Goal: Obtain resource: Download file/media

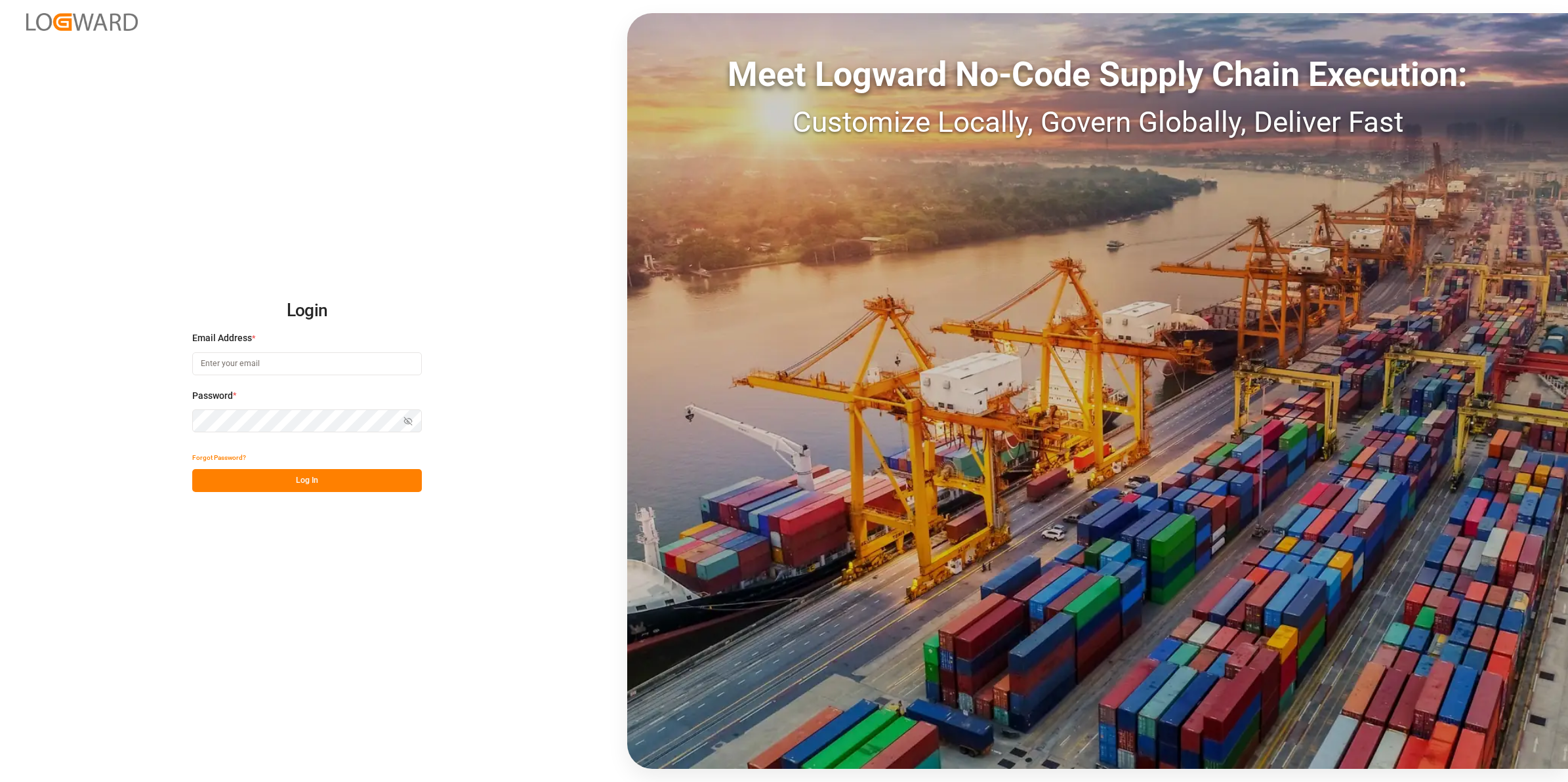
type input "[EMAIL_ADDRESS][DOMAIN_NAME]"
click at [297, 487] on button "Log In" at bounding box center [307, 480] width 230 height 23
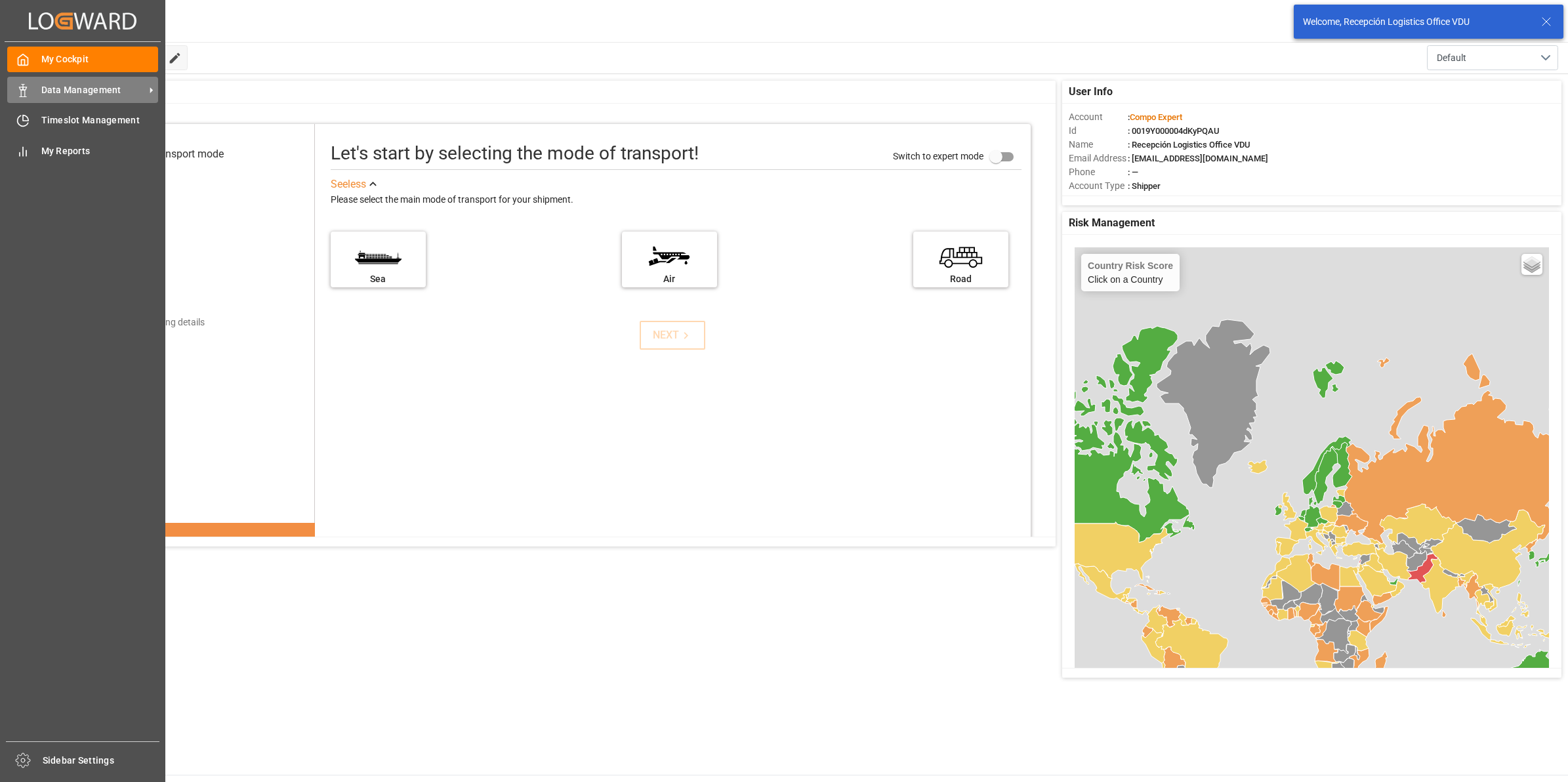
click at [30, 93] on div "Data Management Data Management" at bounding box center [82, 89] width 151 height 26
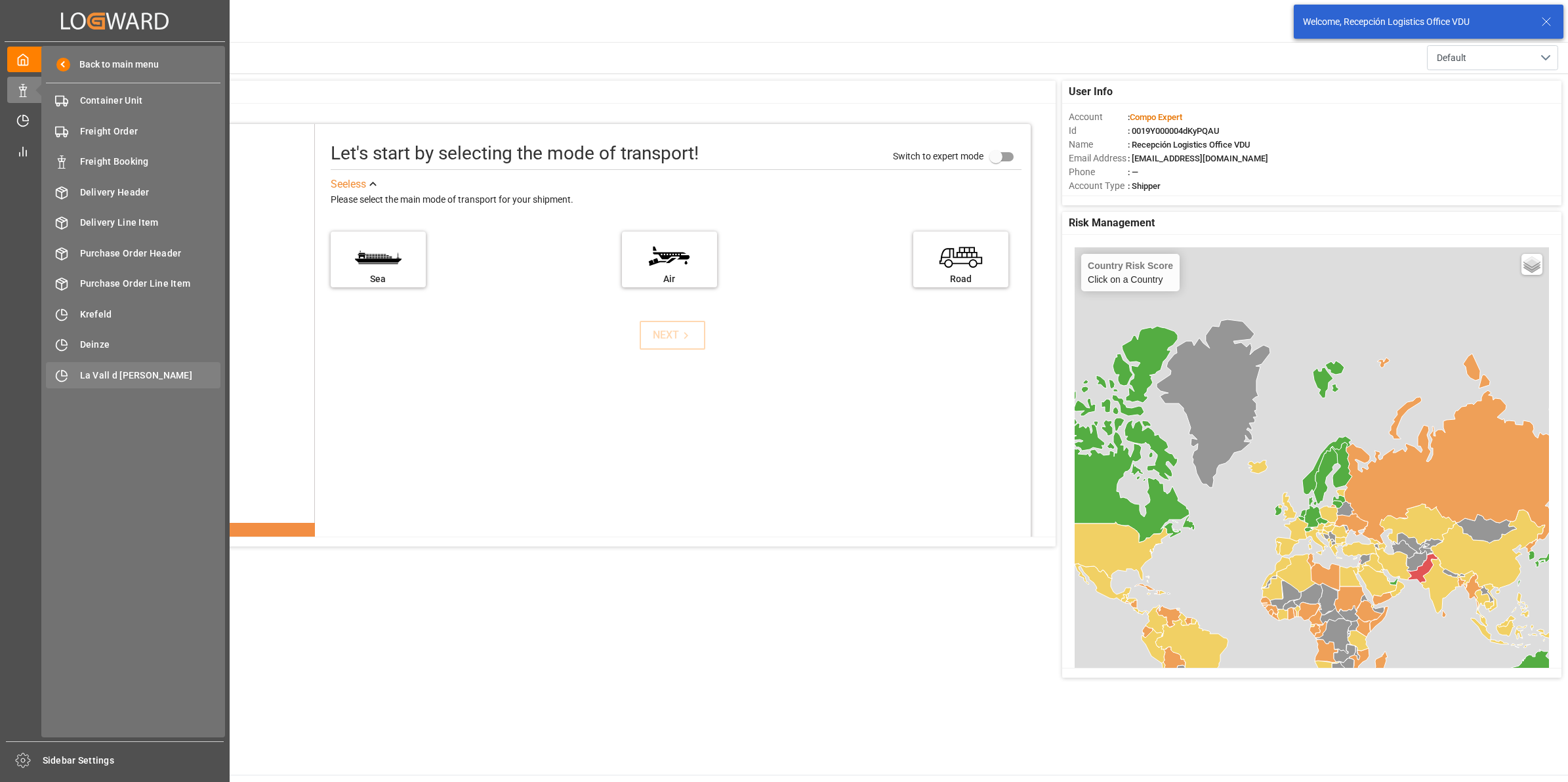
click at [86, 384] on div "La Vall d Uixo [GEOGRAPHIC_DATA]" at bounding box center [133, 375] width 175 height 26
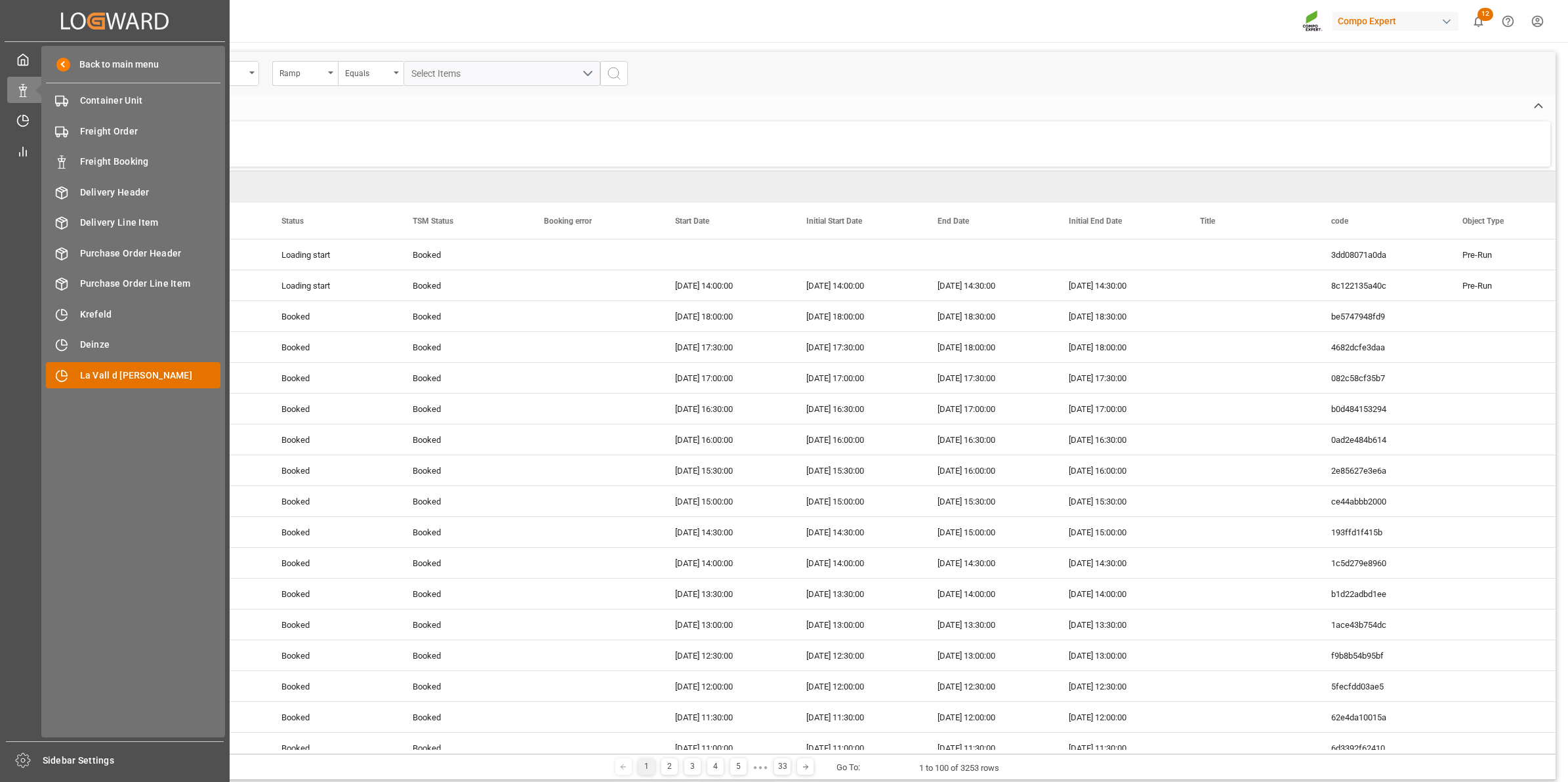
click at [126, 372] on span "La Vall d [PERSON_NAME]" at bounding box center [151, 375] width 141 height 14
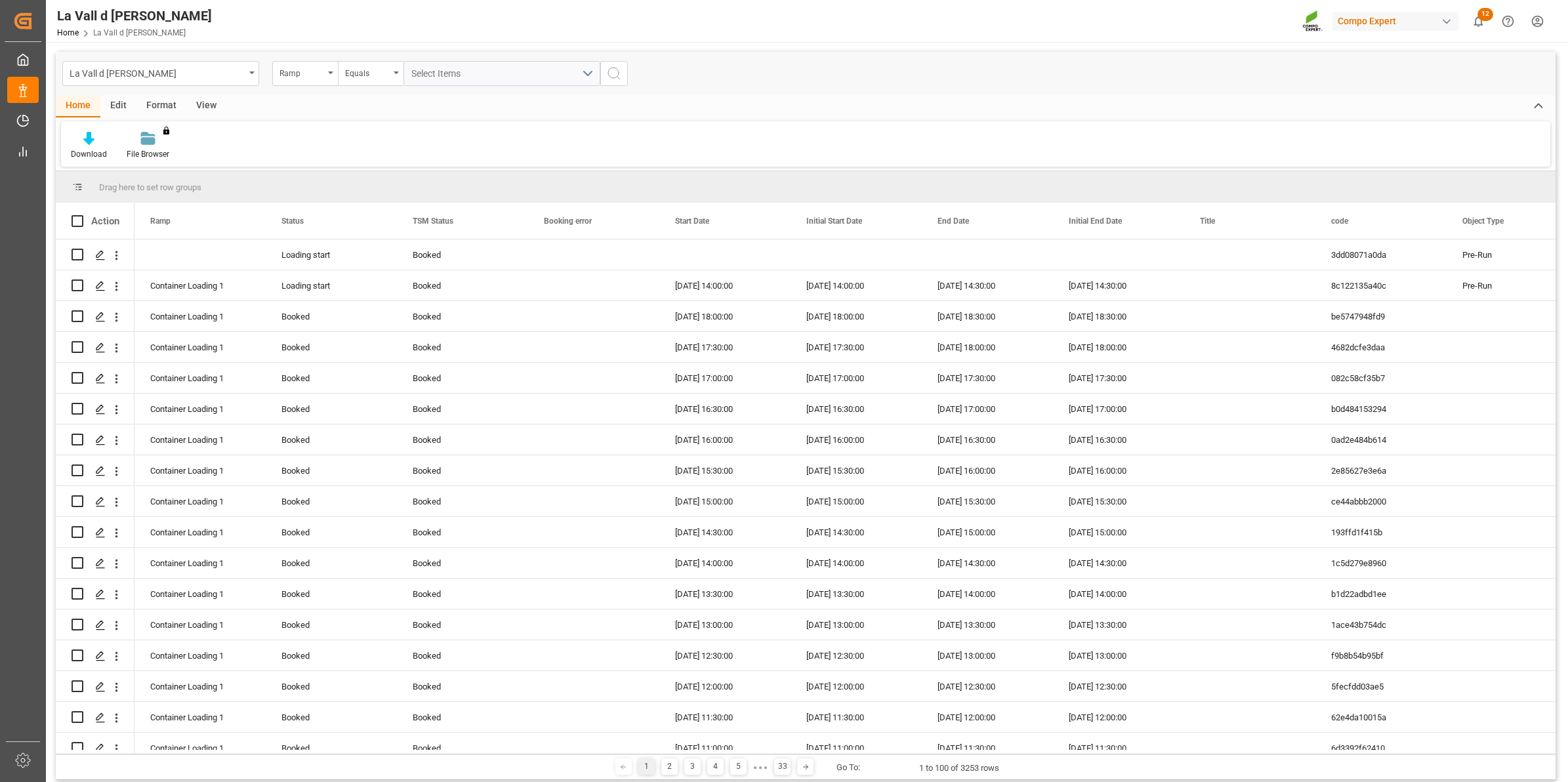
click at [204, 102] on div "View" at bounding box center [206, 106] width 40 height 22
click at [146, 103] on div "Format" at bounding box center [162, 106] width 50 height 22
click at [202, 106] on div "View" at bounding box center [206, 106] width 40 height 22
click at [153, 146] on div "Standard Templates" at bounding box center [149, 146] width 86 height 29
click at [208, 184] on div "VDU Overview Carretileros" at bounding box center [184, 185] width 115 height 14
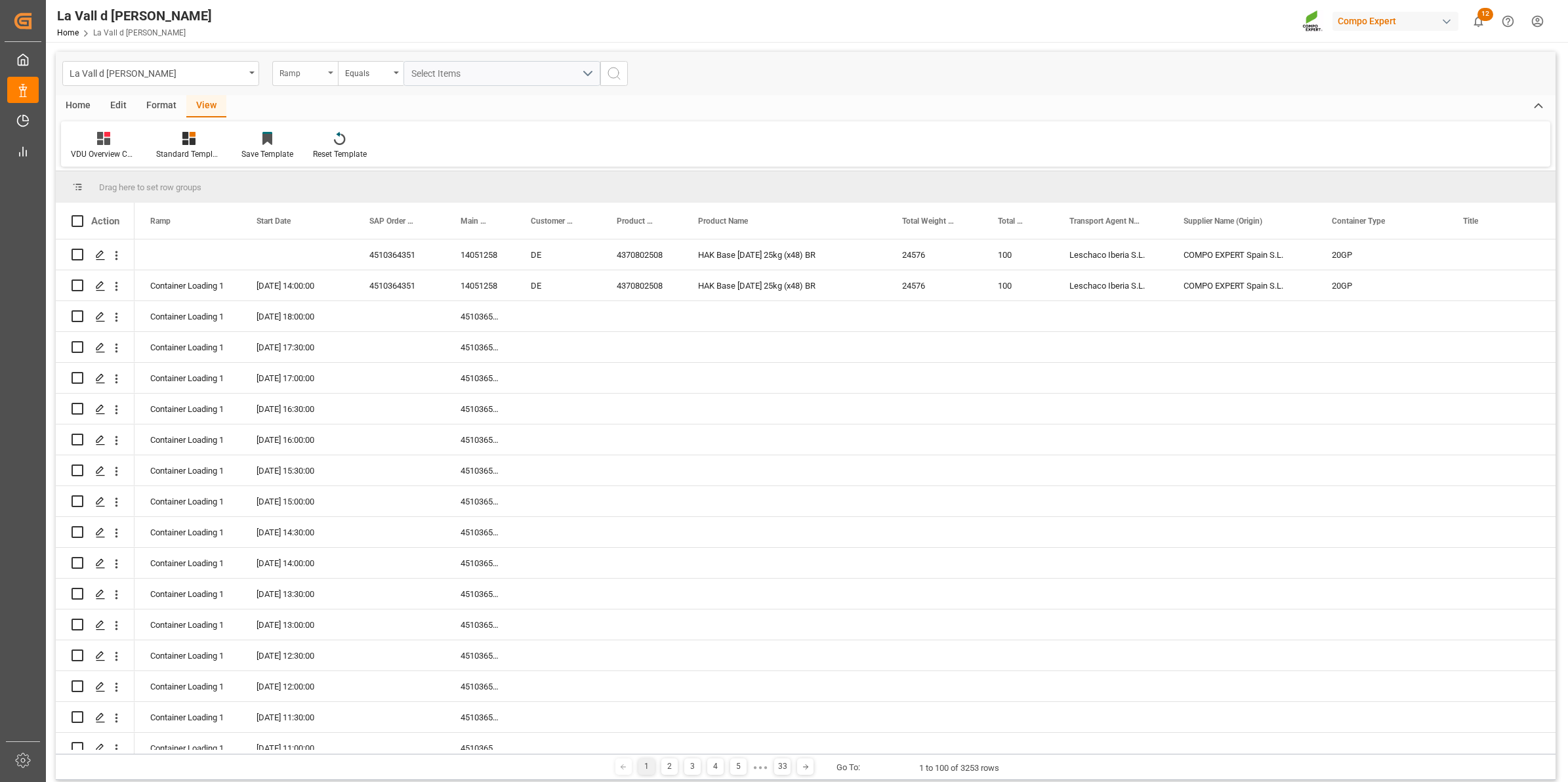
click at [325, 72] on div "Ramp" at bounding box center [304, 73] width 66 height 25
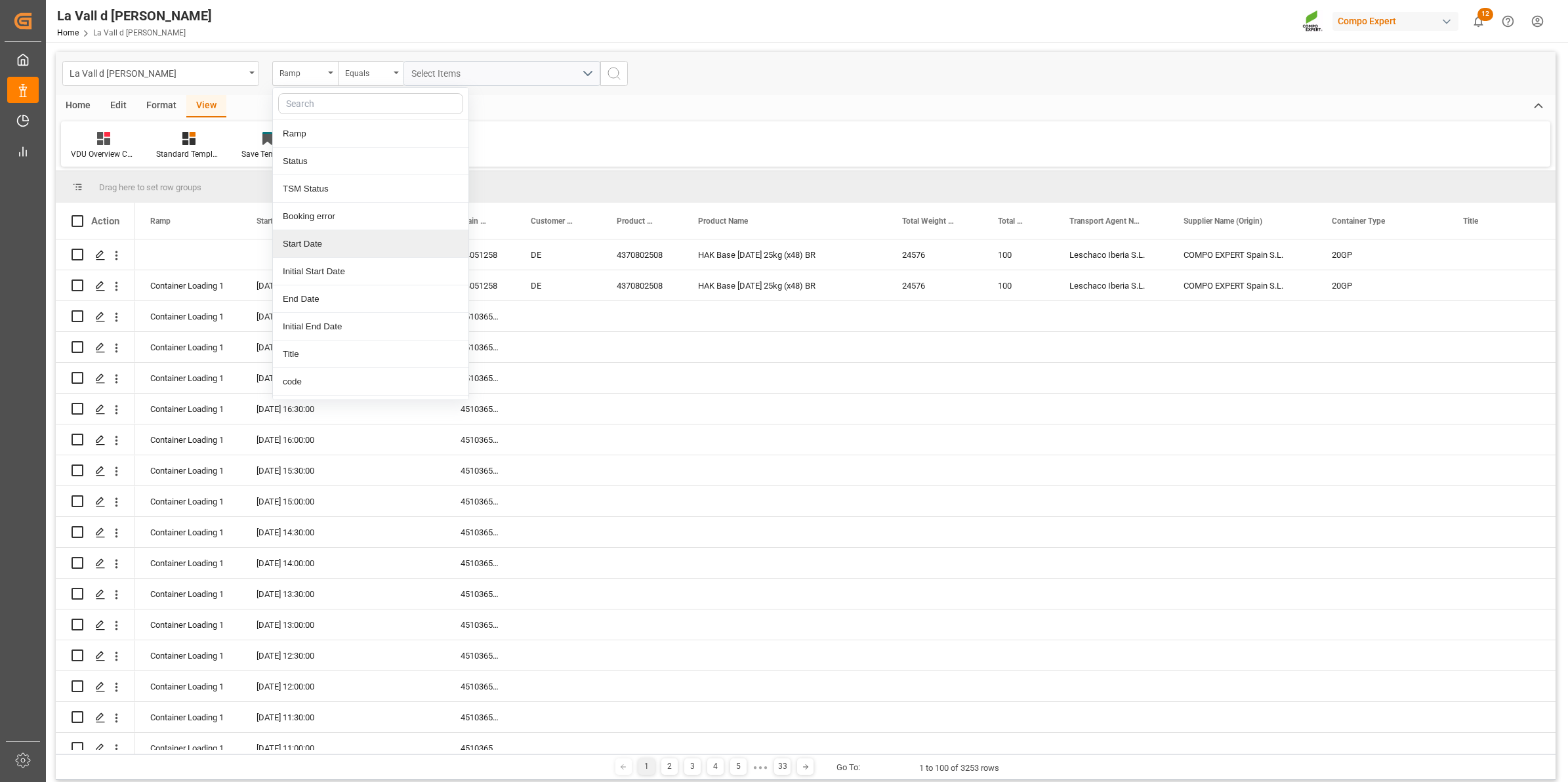
click at [311, 244] on div "Start Date" at bounding box center [370, 244] width 195 height 28
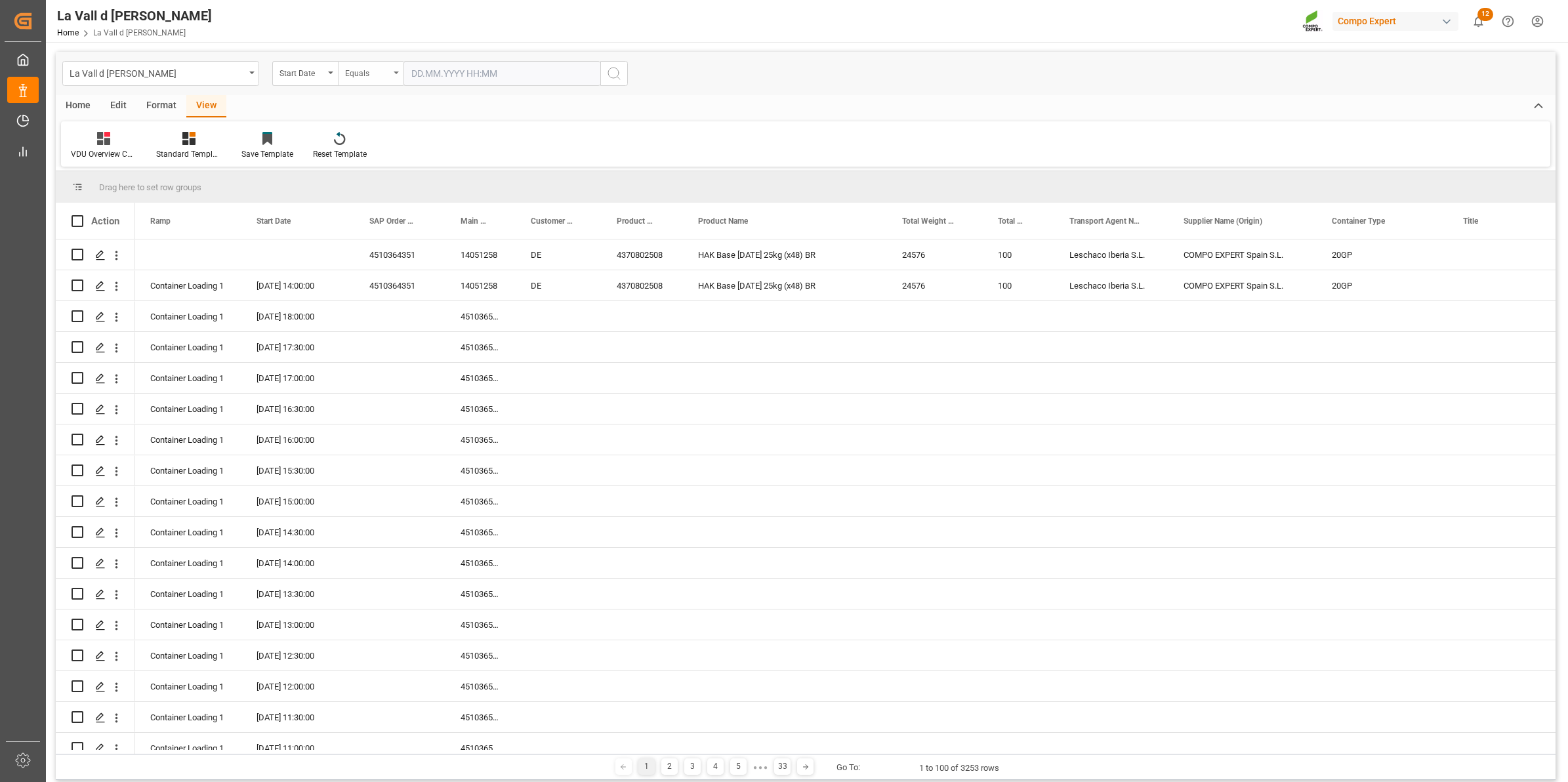
click at [358, 70] on div "Equals" at bounding box center [367, 72] width 45 height 15
drag, startPoint x: 355, startPoint y: 248, endPoint x: 381, endPoint y: 208, distance: 47.7
click at [356, 248] on div "In range" at bounding box center [436, 244] width 195 height 28
click at [438, 76] on input "text" at bounding box center [452, 73] width 99 height 25
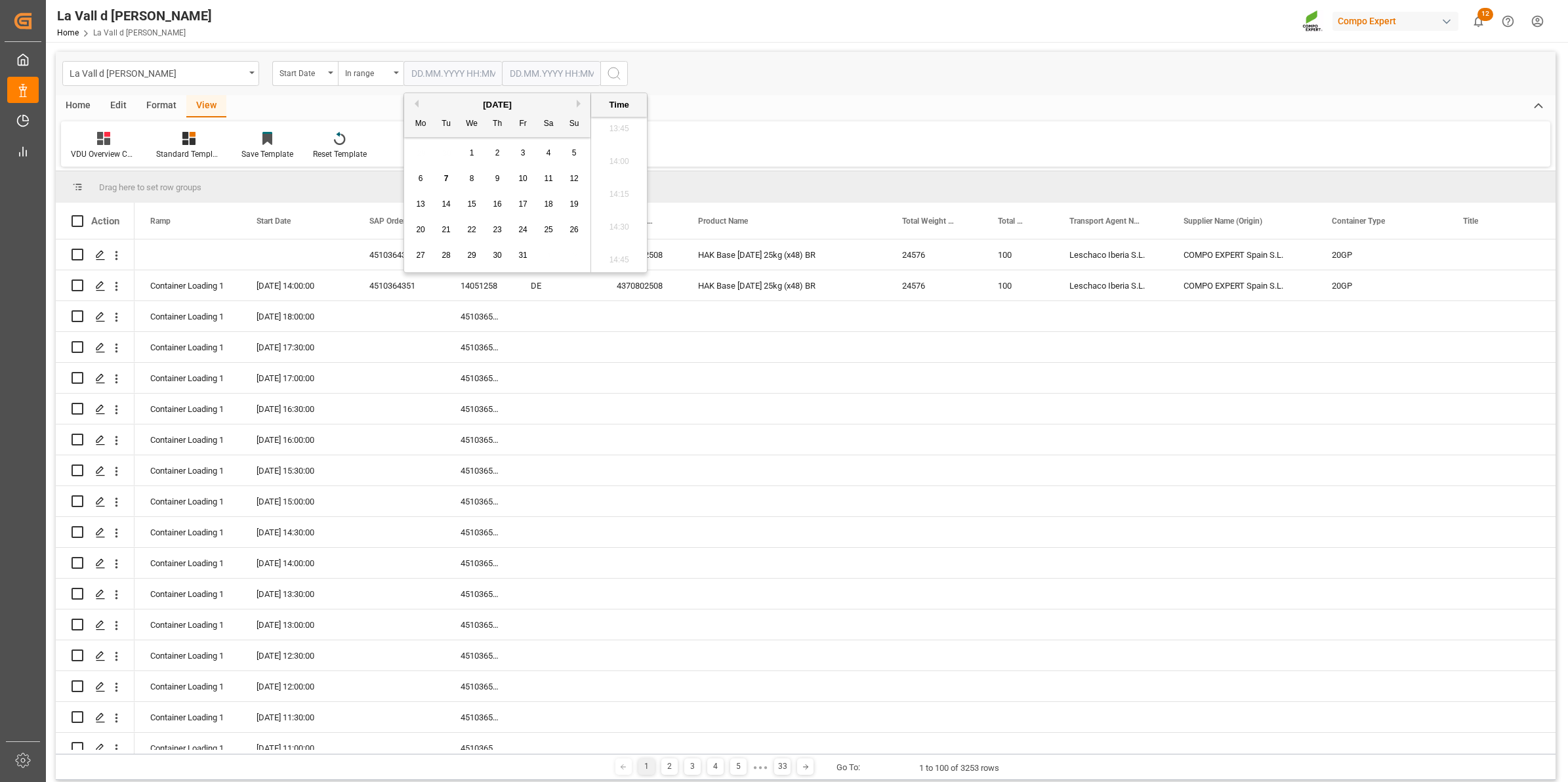
click at [421, 155] on div "29 30 1 2 3 4 5" at bounding box center [497, 153] width 179 height 26
click at [523, 175] on span "10" at bounding box center [523, 178] width 8 height 9
type input "10.10.2025 00:00"
click at [532, 67] on input "text" at bounding box center [551, 73] width 99 height 25
click at [509, 148] on div "29 30 1 2 3 4 5" at bounding box center [596, 153] width 179 height 26
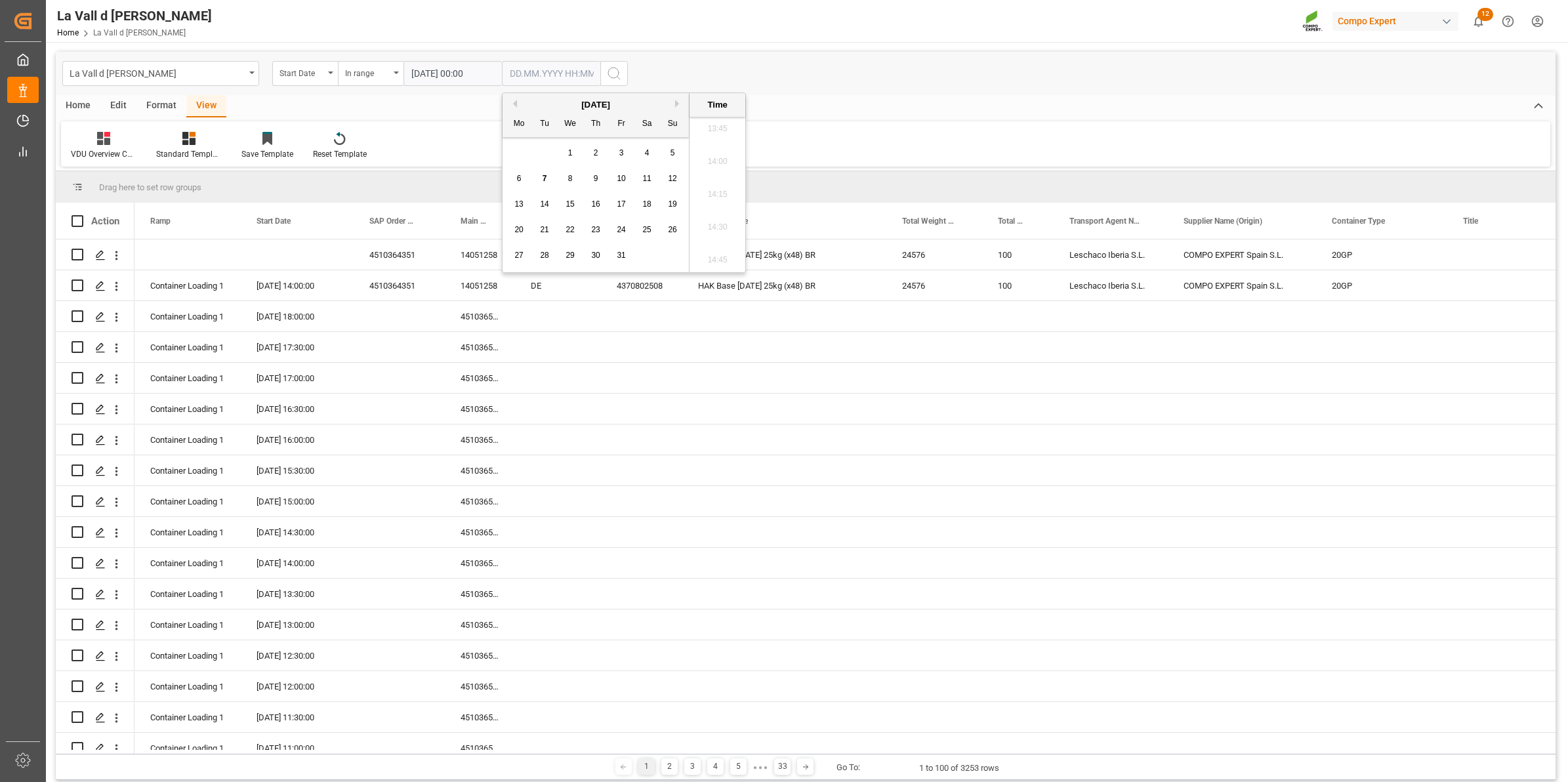
click at [626, 182] on span "10" at bounding box center [621, 178] width 8 height 9
type input "10.10.2025 00:00"
click at [611, 75] on icon "search button" at bounding box center [614, 73] width 16 height 16
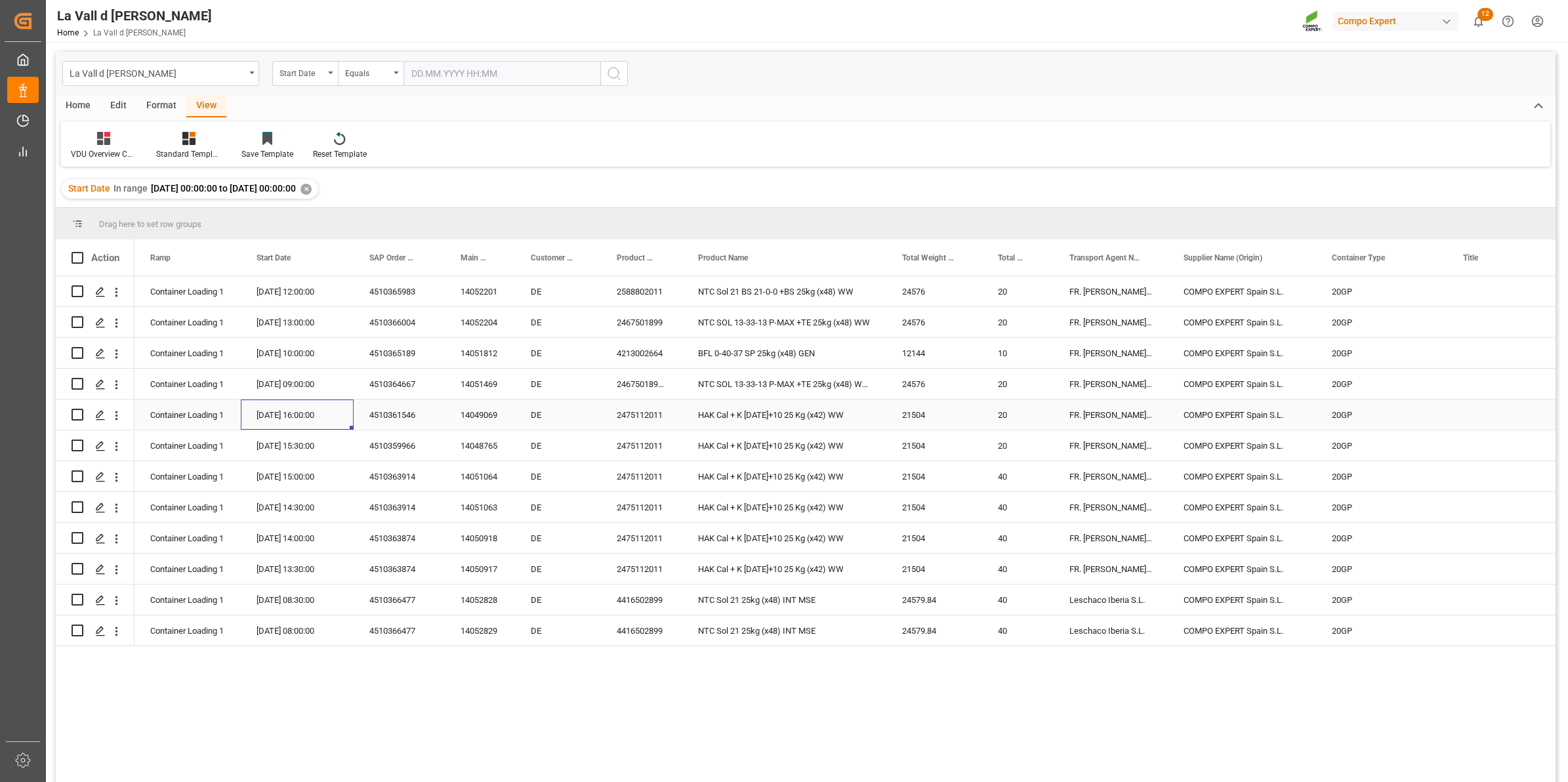
click at [326, 420] on div "[DATE] 16:00:00" at bounding box center [297, 415] width 113 height 30
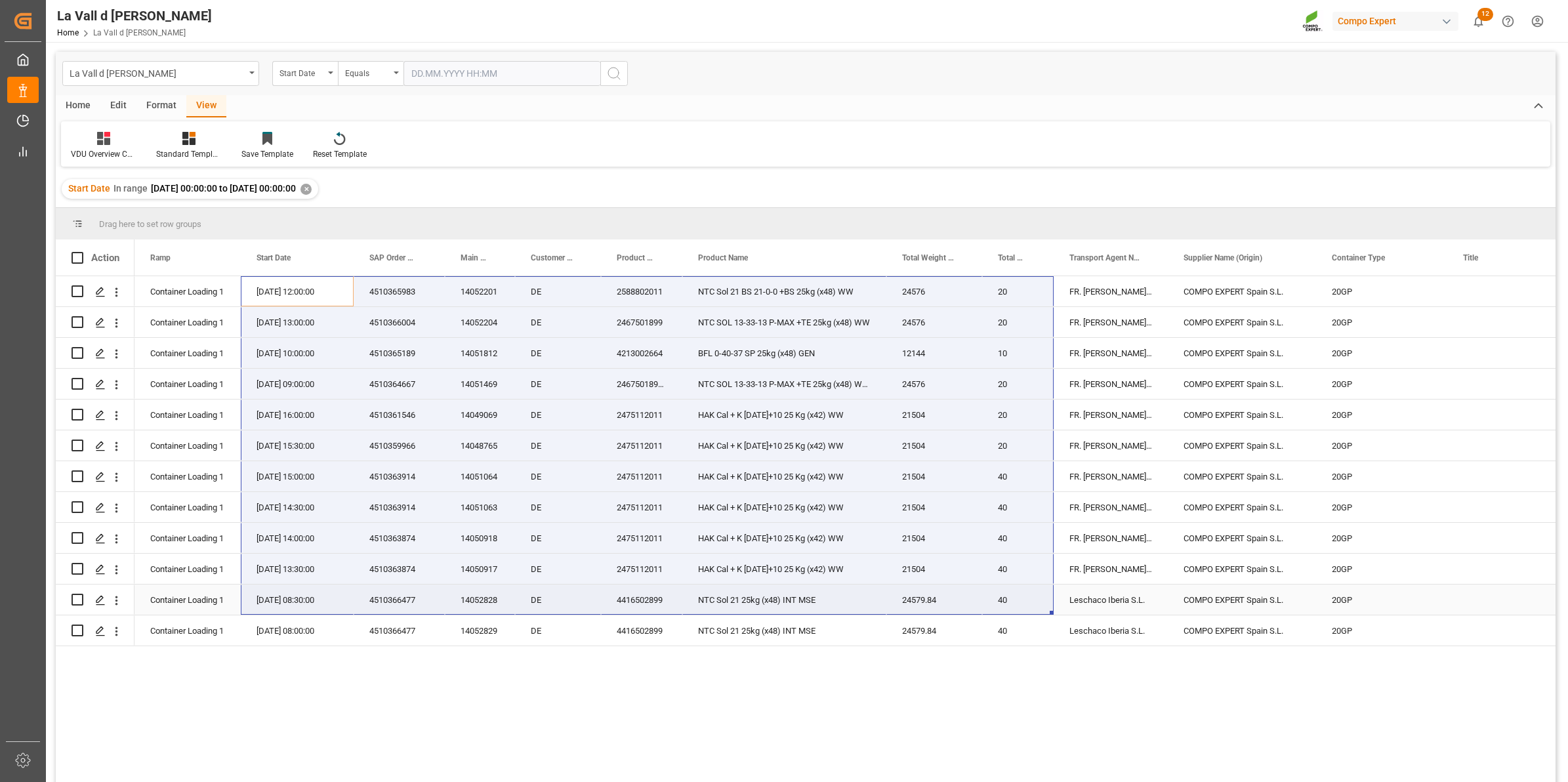
drag, startPoint x: 264, startPoint y: 284, endPoint x: 1036, endPoint y: 609, distance: 837.6
click at [1116, 146] on div "VDU Overview Carretileros Standard Templates Save Template Reset Template" at bounding box center [805, 144] width 1489 height 46
click at [303, 75] on div "Start Date" at bounding box center [302, 72] width 45 height 15
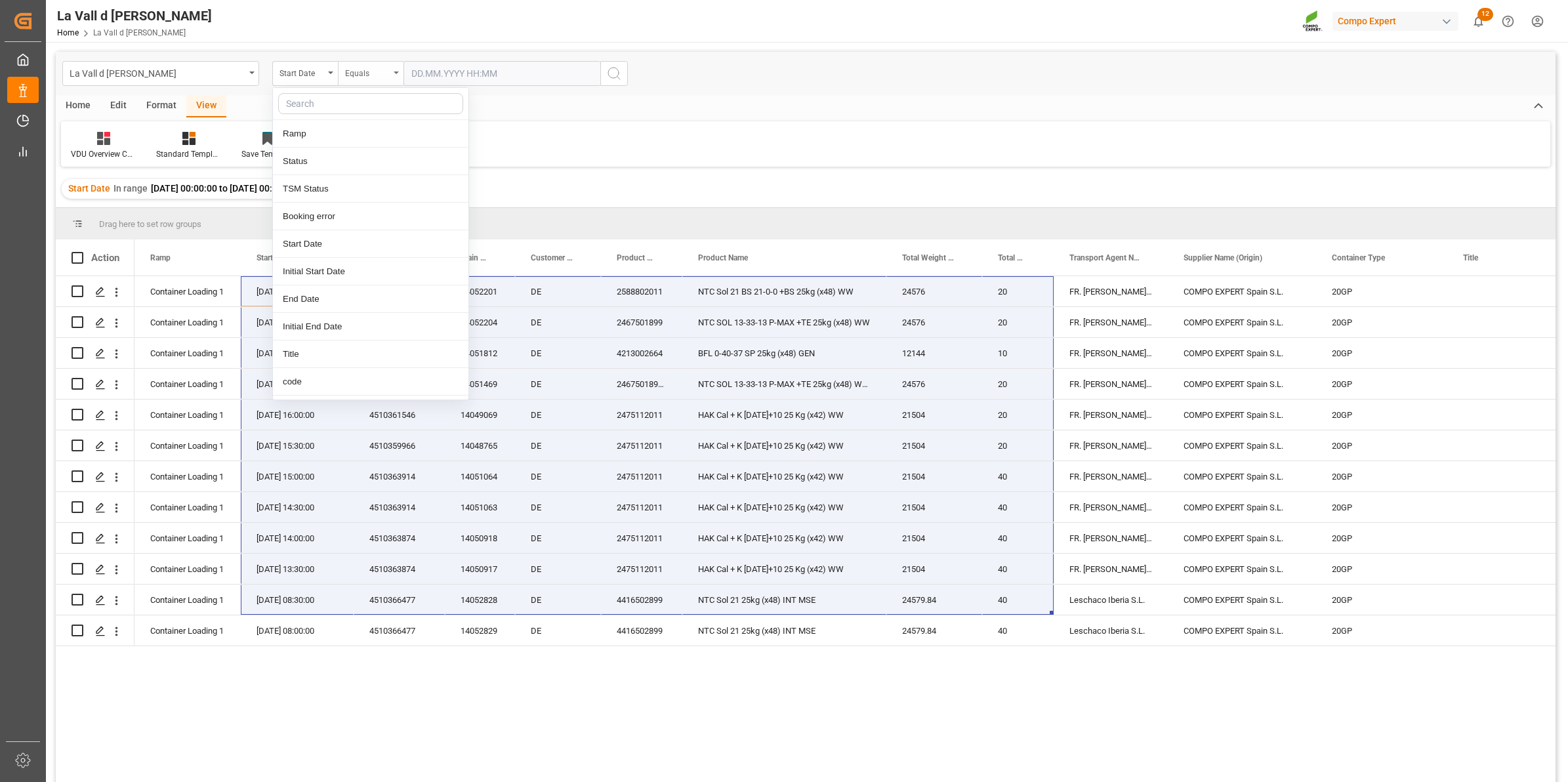
click at [369, 76] on div "Equals" at bounding box center [367, 72] width 45 height 15
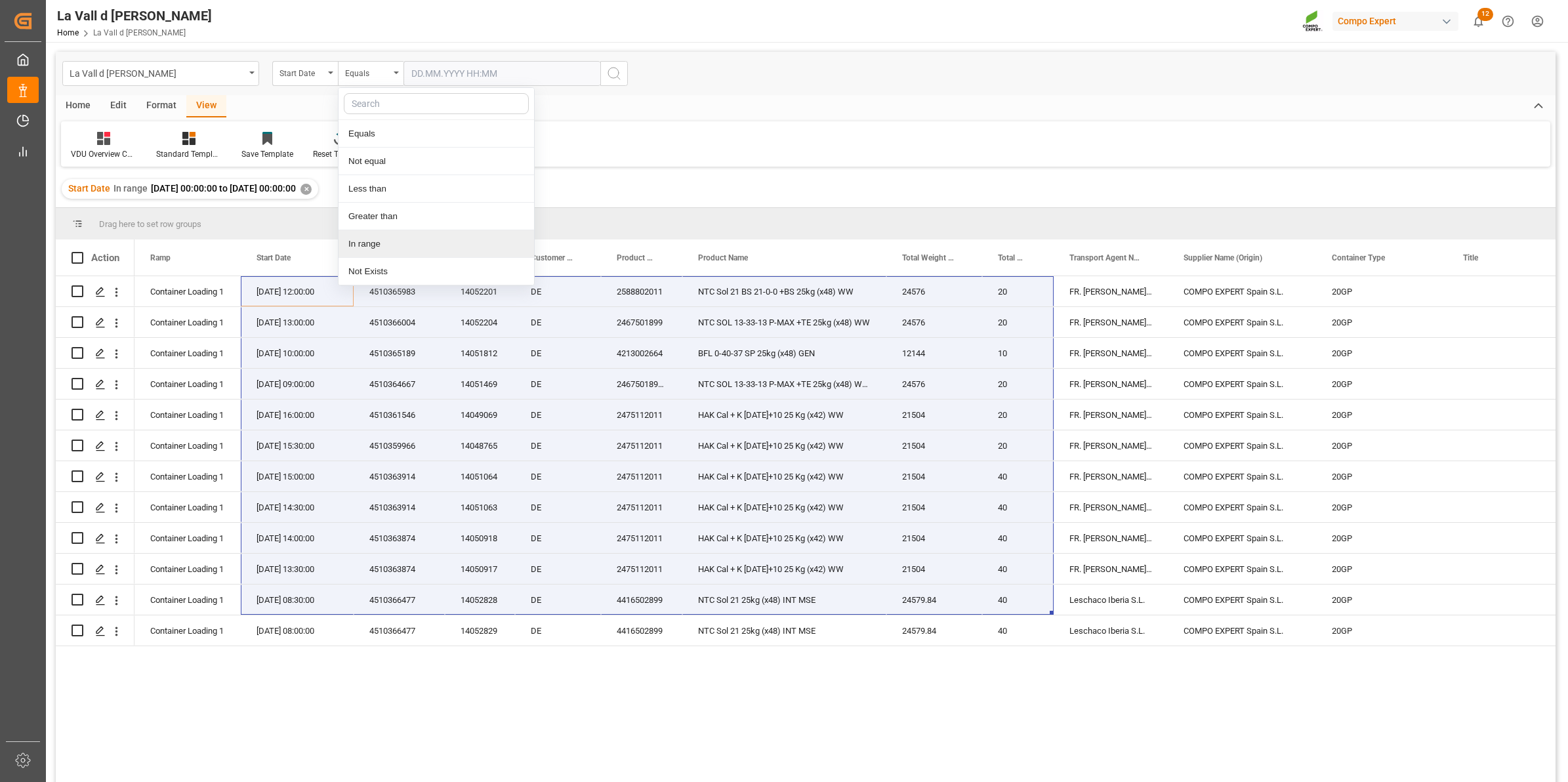
click at [372, 244] on div "In range" at bounding box center [436, 244] width 195 height 28
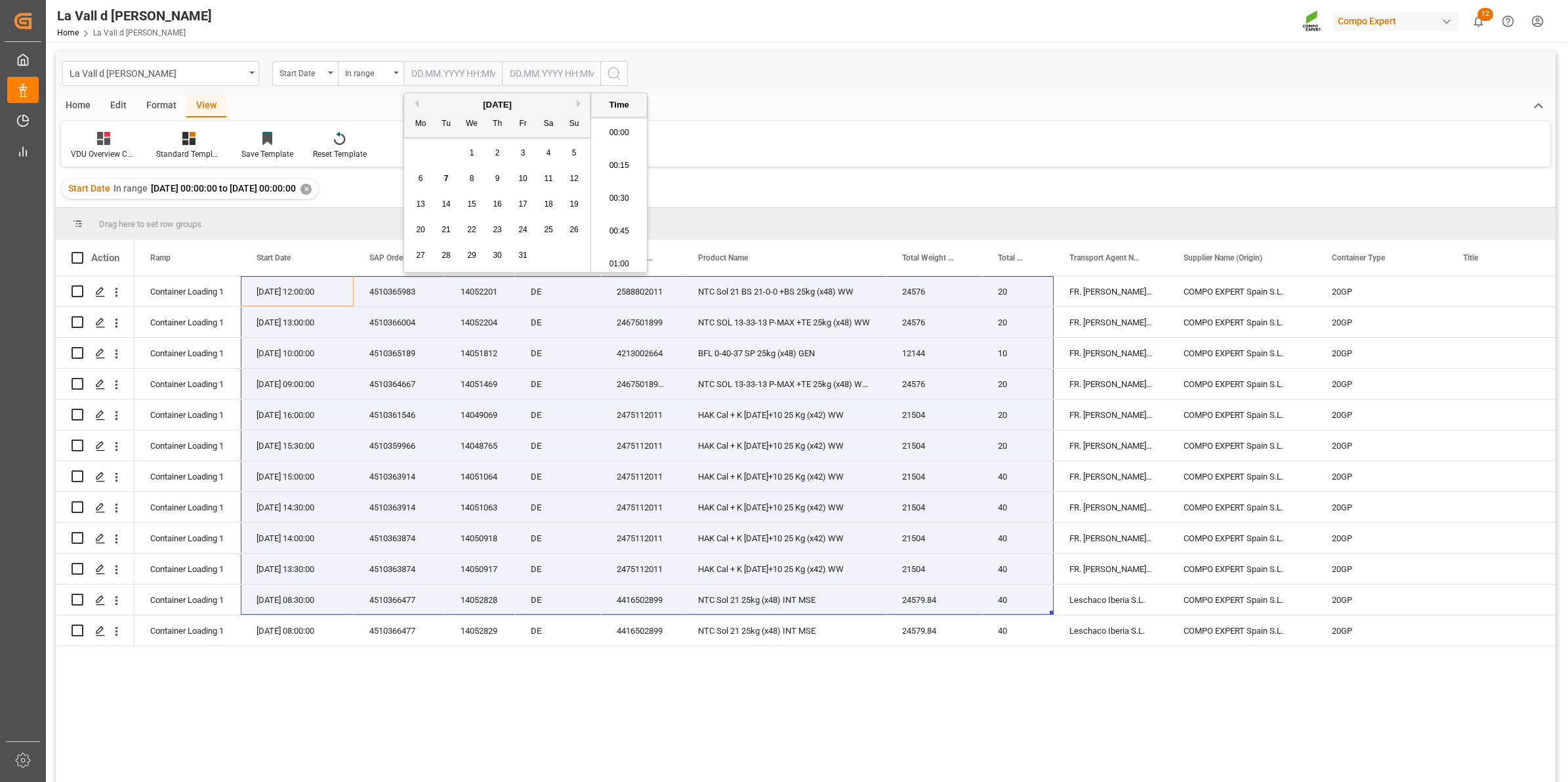
click at [435, 66] on input "text" at bounding box center [452, 73] width 99 height 25
click at [418, 153] on div "29 30 1 2 3 4 5" at bounding box center [497, 153] width 179 height 26
click at [468, 181] on div "8" at bounding box center [472, 179] width 17 height 16
type input "[DATE] 00:00"
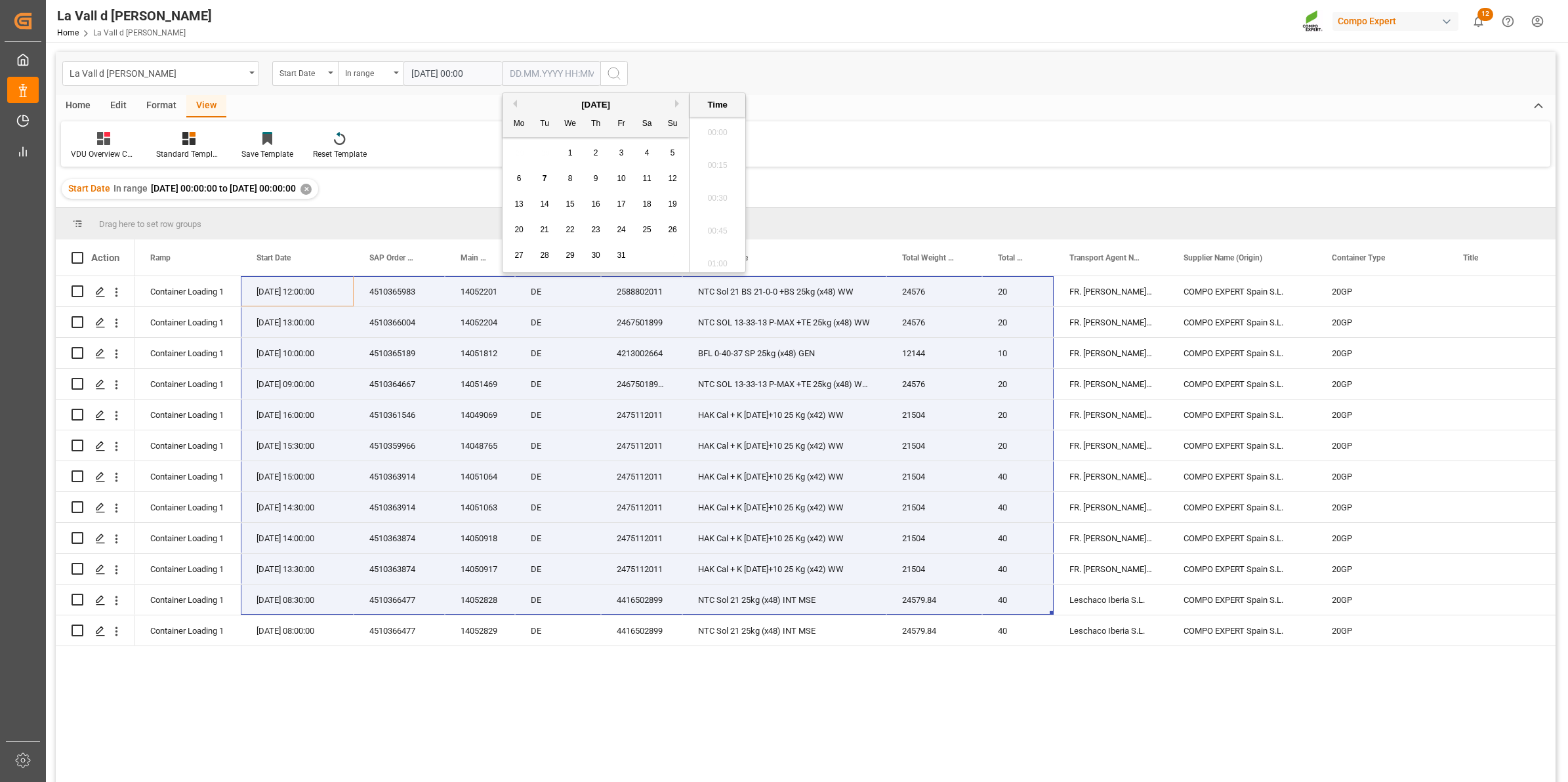
click at [521, 81] on input "text" at bounding box center [551, 73] width 99 height 25
click at [513, 139] on div "October 2025 Mo Tu We Th Fr Sa Su 29 30 1 2 3 4 5 6 7 8 9 10 11 12 13 14 15 16 …" at bounding box center [596, 182] width 187 height 179
click at [569, 177] on span "8" at bounding box center [570, 178] width 5 height 9
type input "[DATE] 00:00"
click at [609, 71] on icon "search button" at bounding box center [614, 73] width 16 height 16
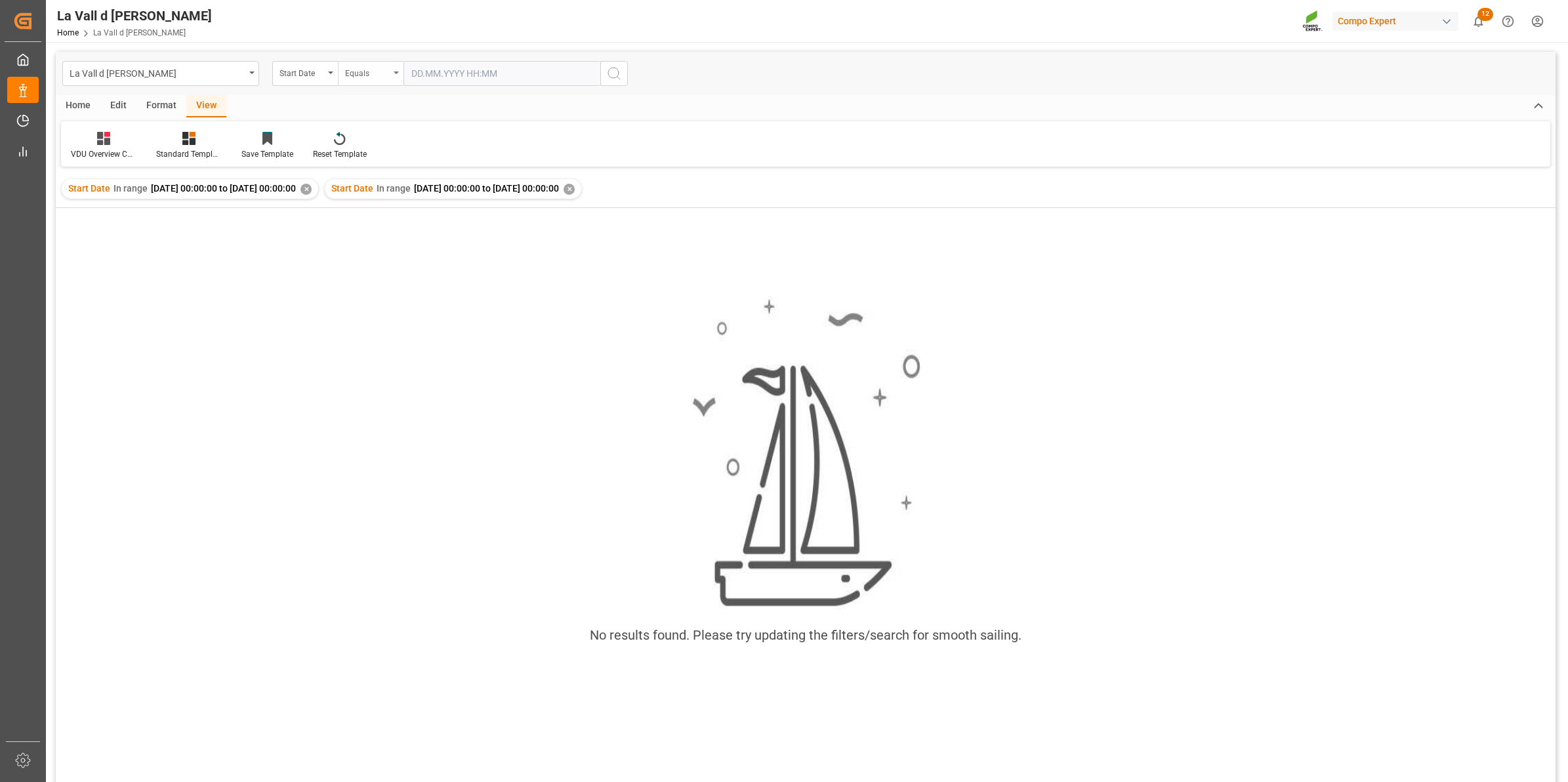
click at [364, 76] on div "Equals" at bounding box center [367, 72] width 45 height 15
click at [369, 240] on div "In range" at bounding box center [436, 244] width 195 height 28
click at [444, 73] on input "text" at bounding box center [452, 73] width 99 height 25
click at [887, 194] on div "Start Date In range 2025-10-10 00:00:00 to 2025-10-10 00:00:00 ✕ Start Date In …" at bounding box center [806, 188] width 1500 height 37
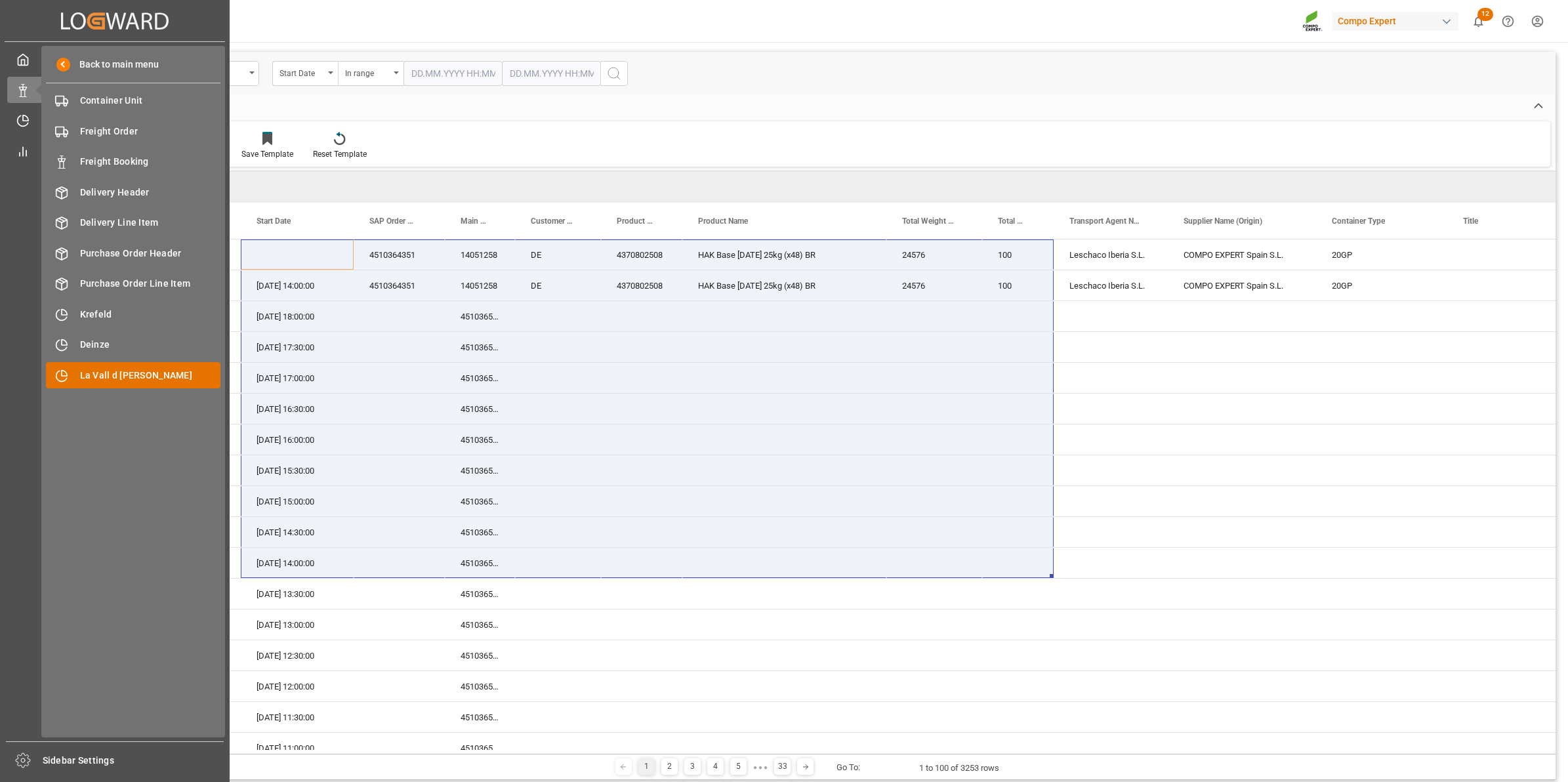
click at [115, 375] on span "La Vall d [PERSON_NAME]" at bounding box center [151, 375] width 141 height 14
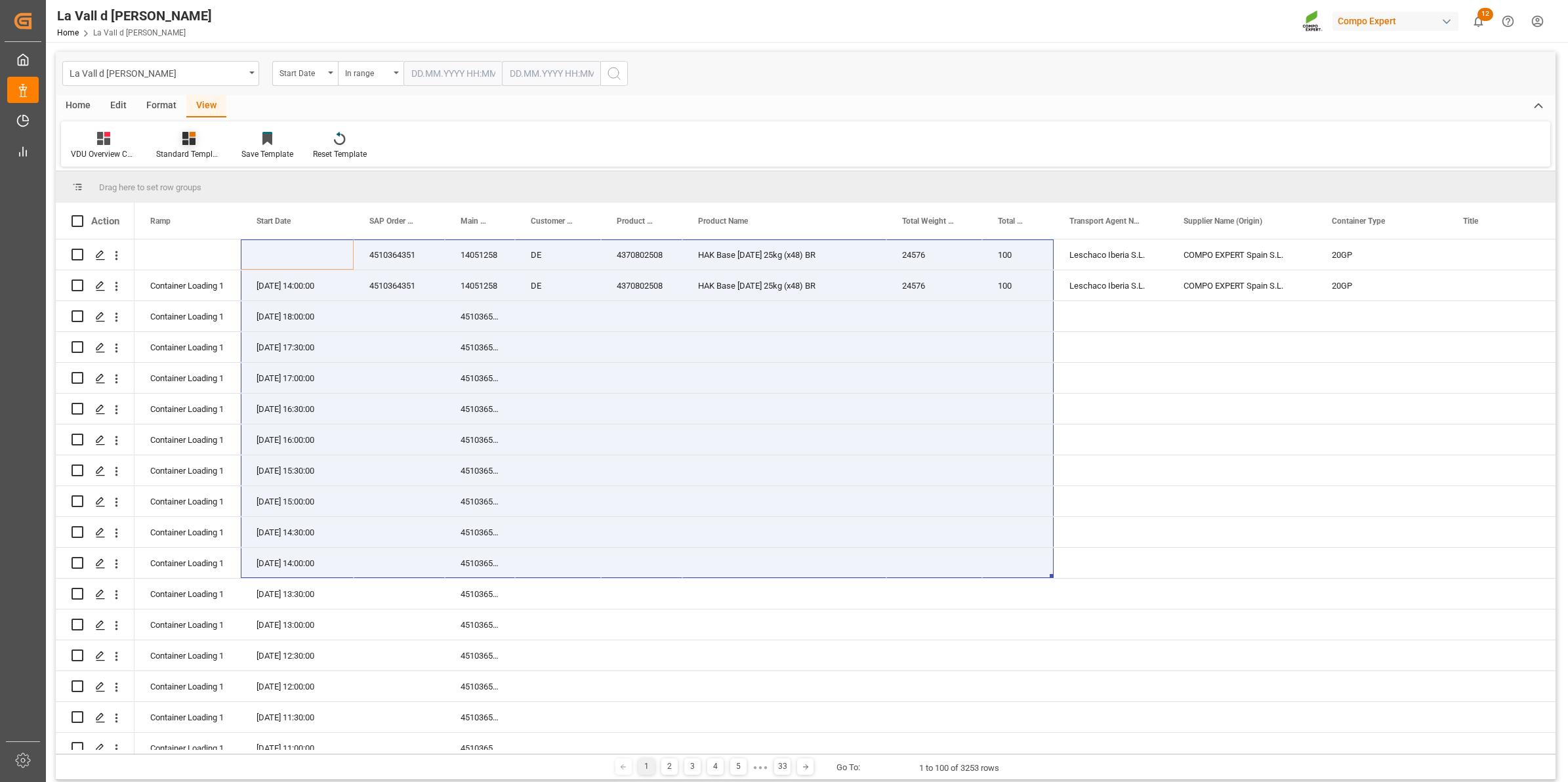
click at [187, 139] on icon at bounding box center [188, 138] width 13 height 13
click at [223, 188] on div "VDU Overview Carretileros" at bounding box center [224, 185] width 115 height 14
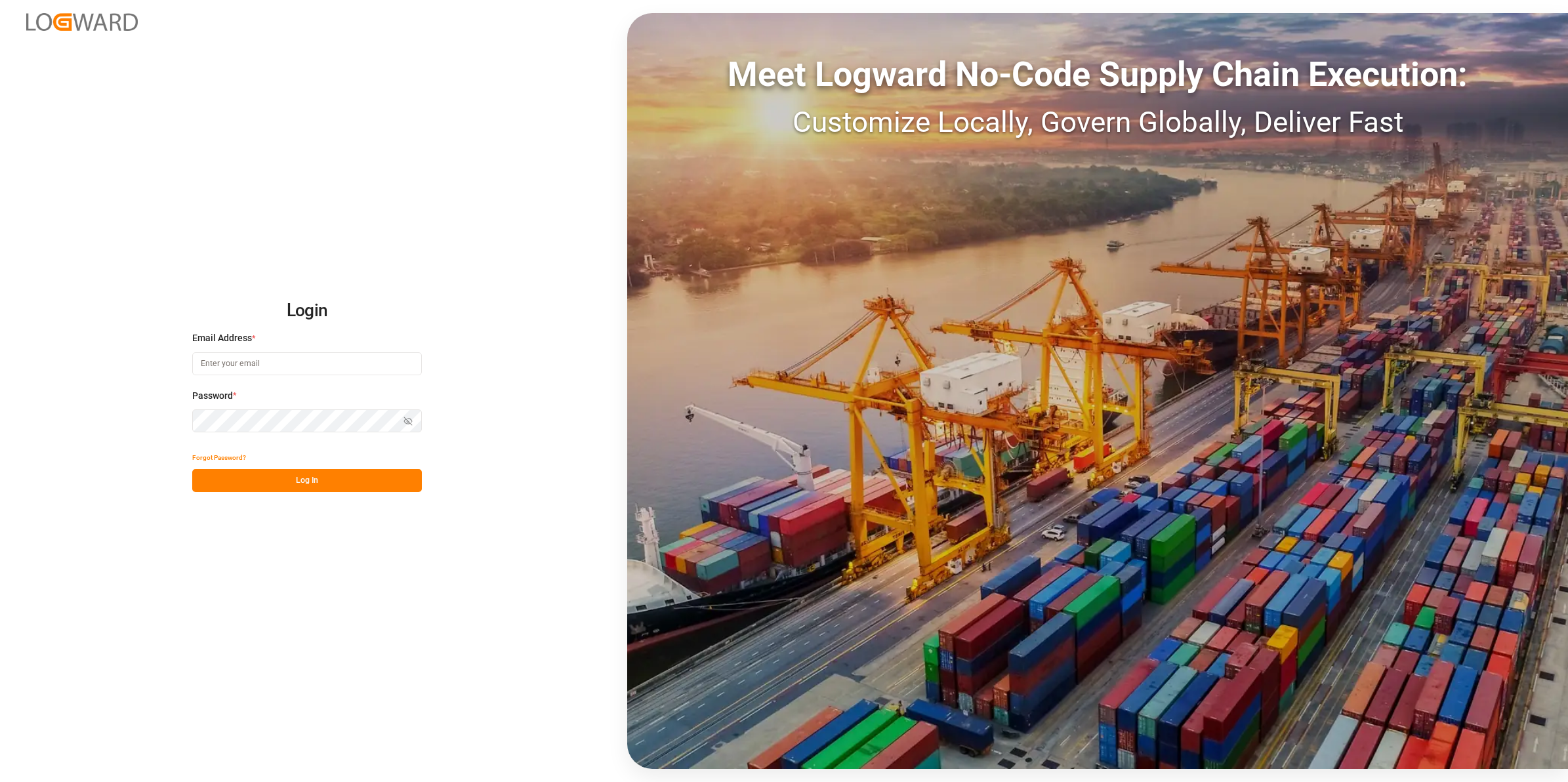
type input "[EMAIL_ADDRESS][DOMAIN_NAME]"
click at [275, 479] on button "Log In" at bounding box center [307, 480] width 230 height 23
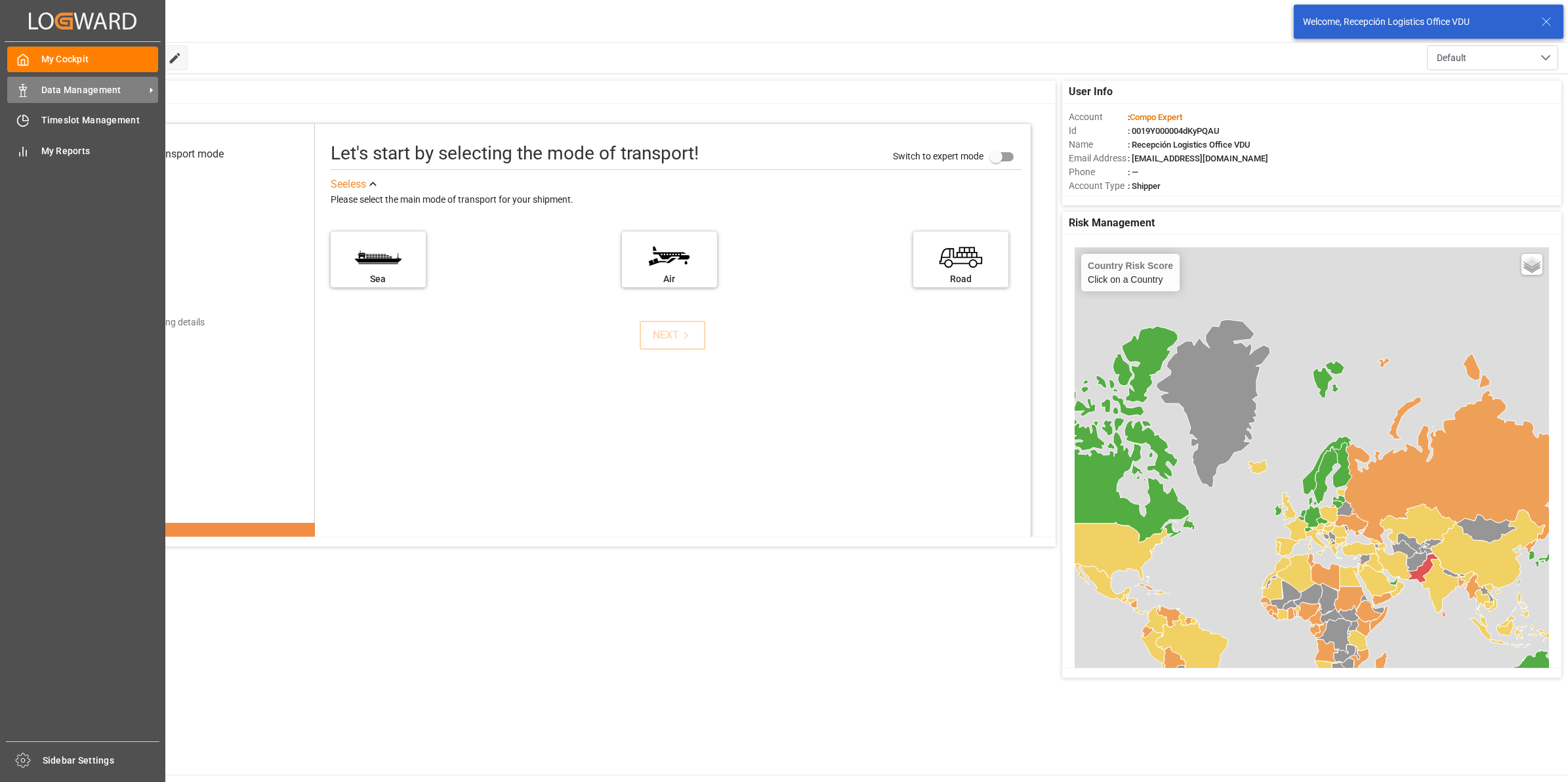
click at [12, 88] on div at bounding box center [18, 90] width 22 height 14
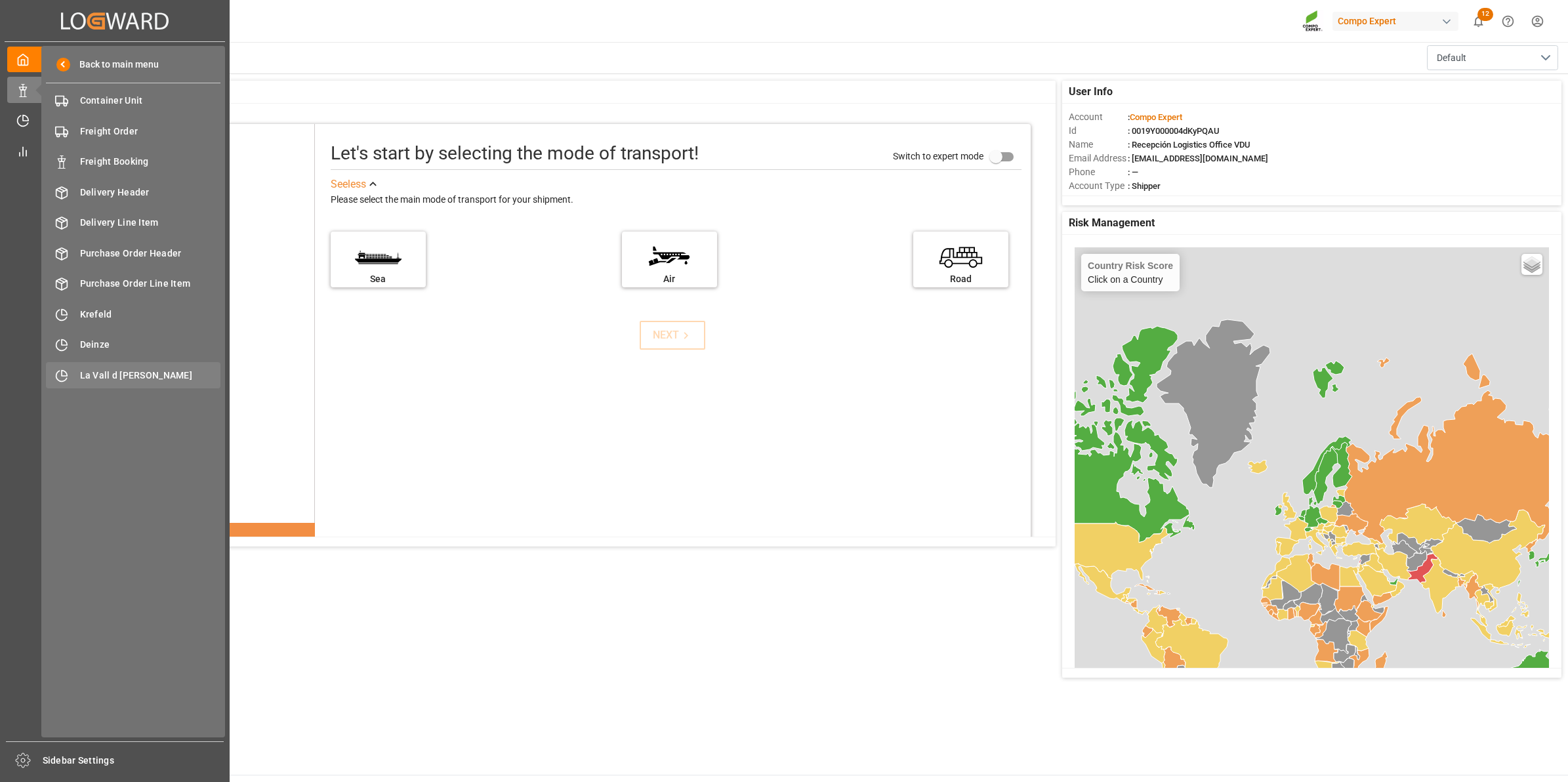
click at [110, 373] on span "La Vall d [PERSON_NAME]" at bounding box center [151, 375] width 141 height 14
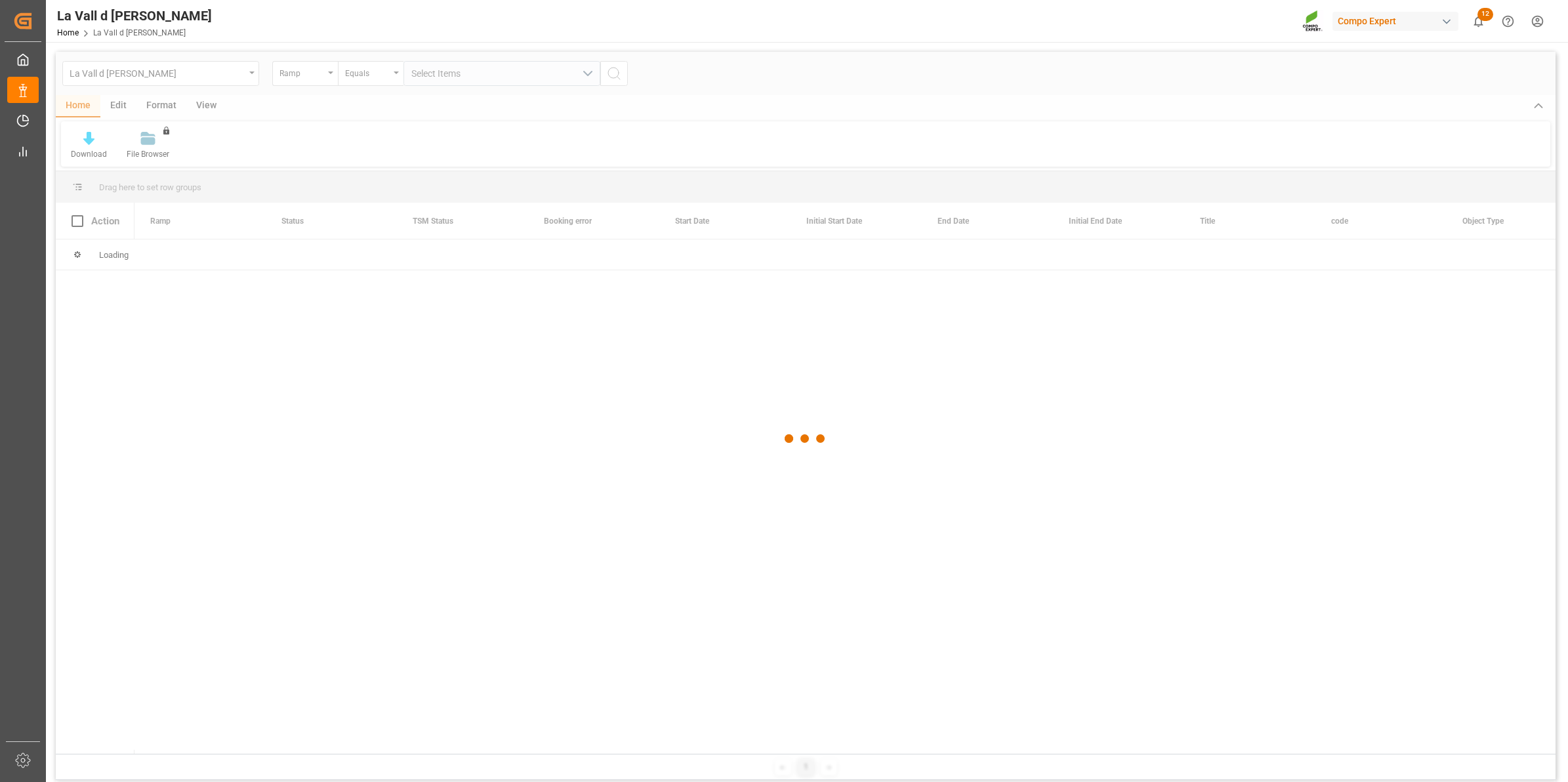
click at [215, 110] on div at bounding box center [806, 438] width 1500 height 774
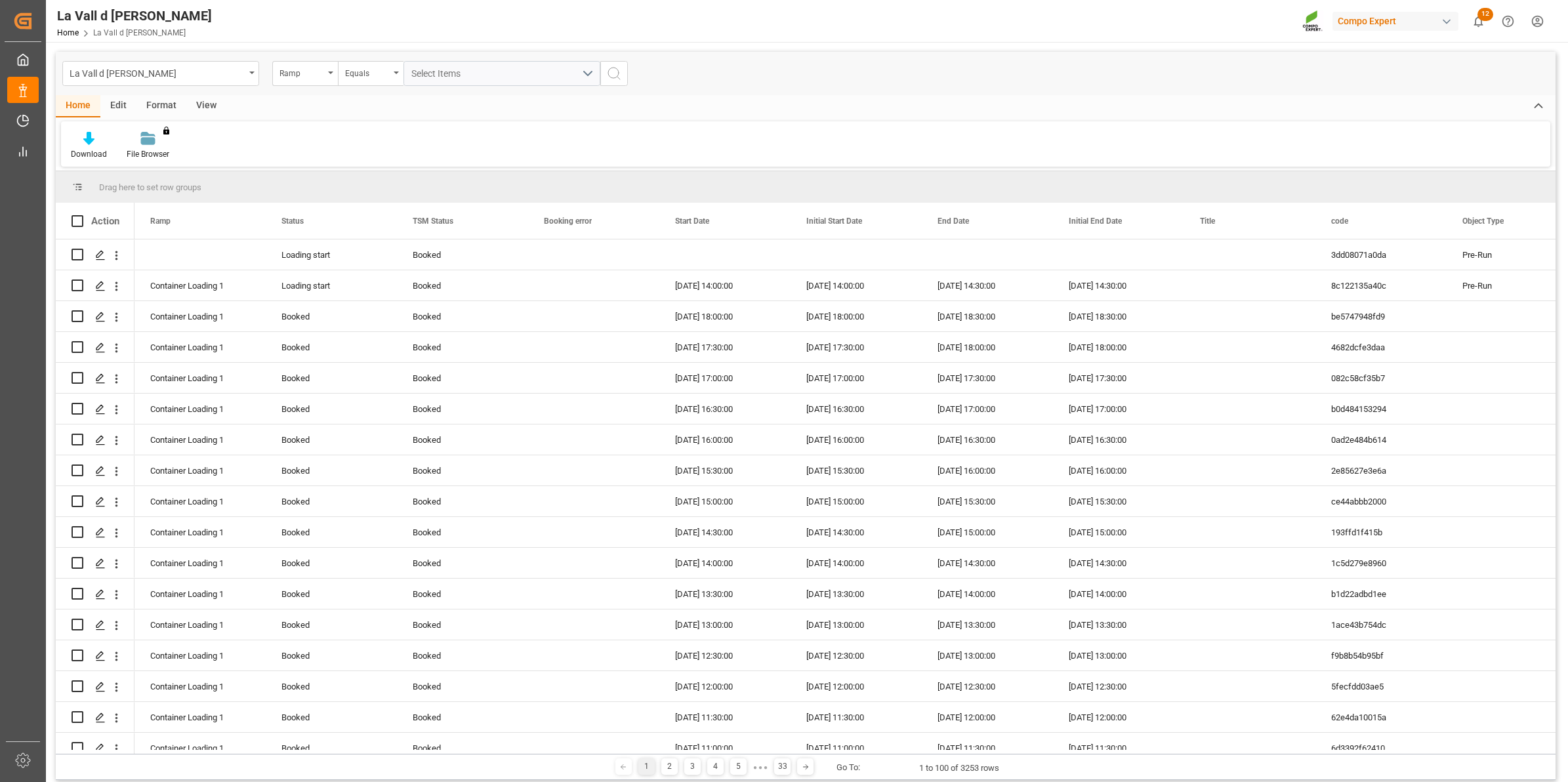
click at [208, 104] on div "View" at bounding box center [206, 106] width 40 height 22
click at [144, 152] on div "Standard Templates" at bounding box center [148, 154] width 66 height 12
click at [204, 189] on div "VDU Overview Carretileros" at bounding box center [184, 185] width 115 height 14
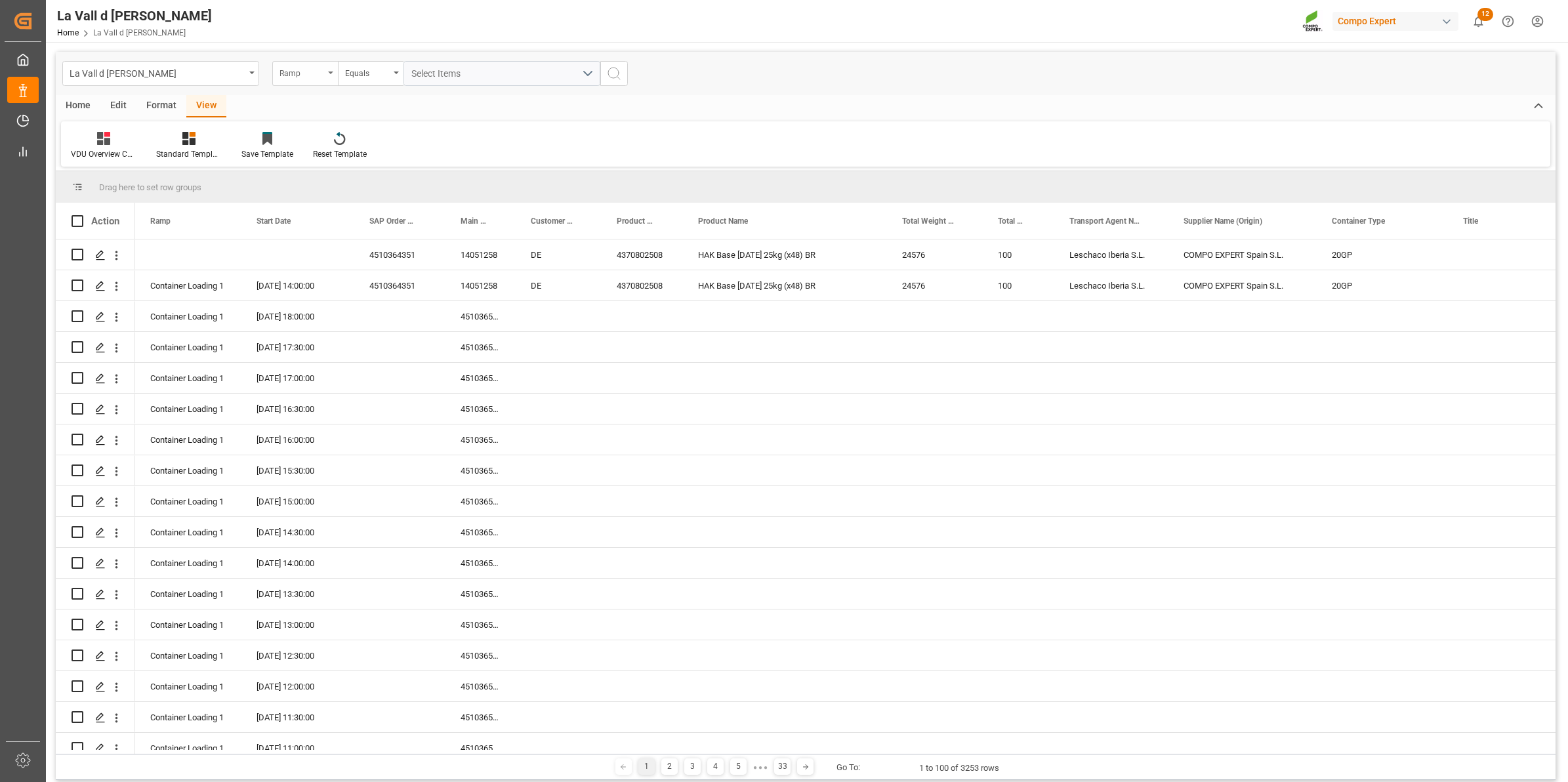
click at [300, 75] on div "Ramp" at bounding box center [302, 72] width 45 height 15
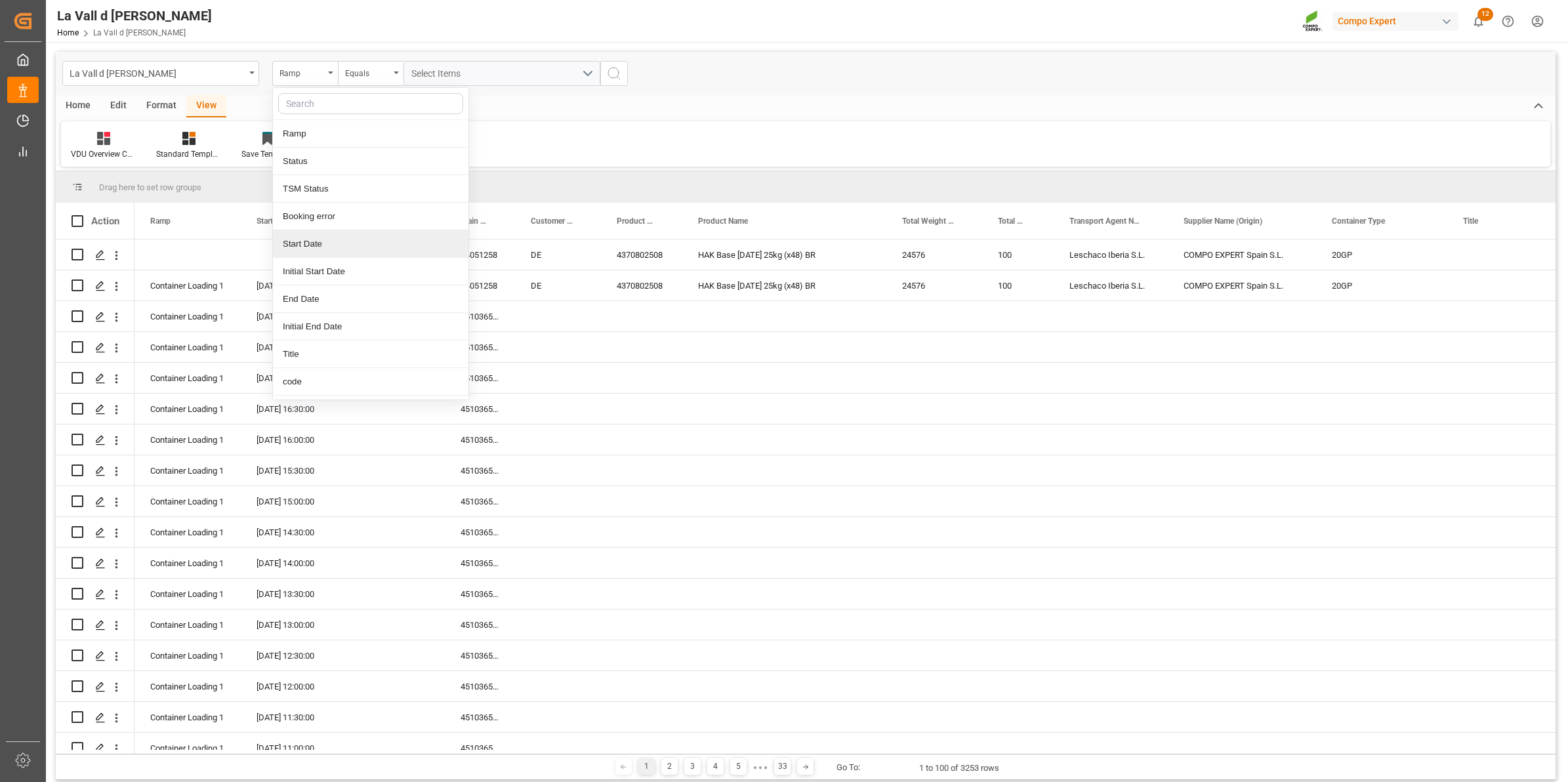
drag, startPoint x: 296, startPoint y: 251, endPoint x: 356, endPoint y: 136, distance: 129.7
click at [296, 251] on div "Start Date" at bounding box center [370, 244] width 195 height 28
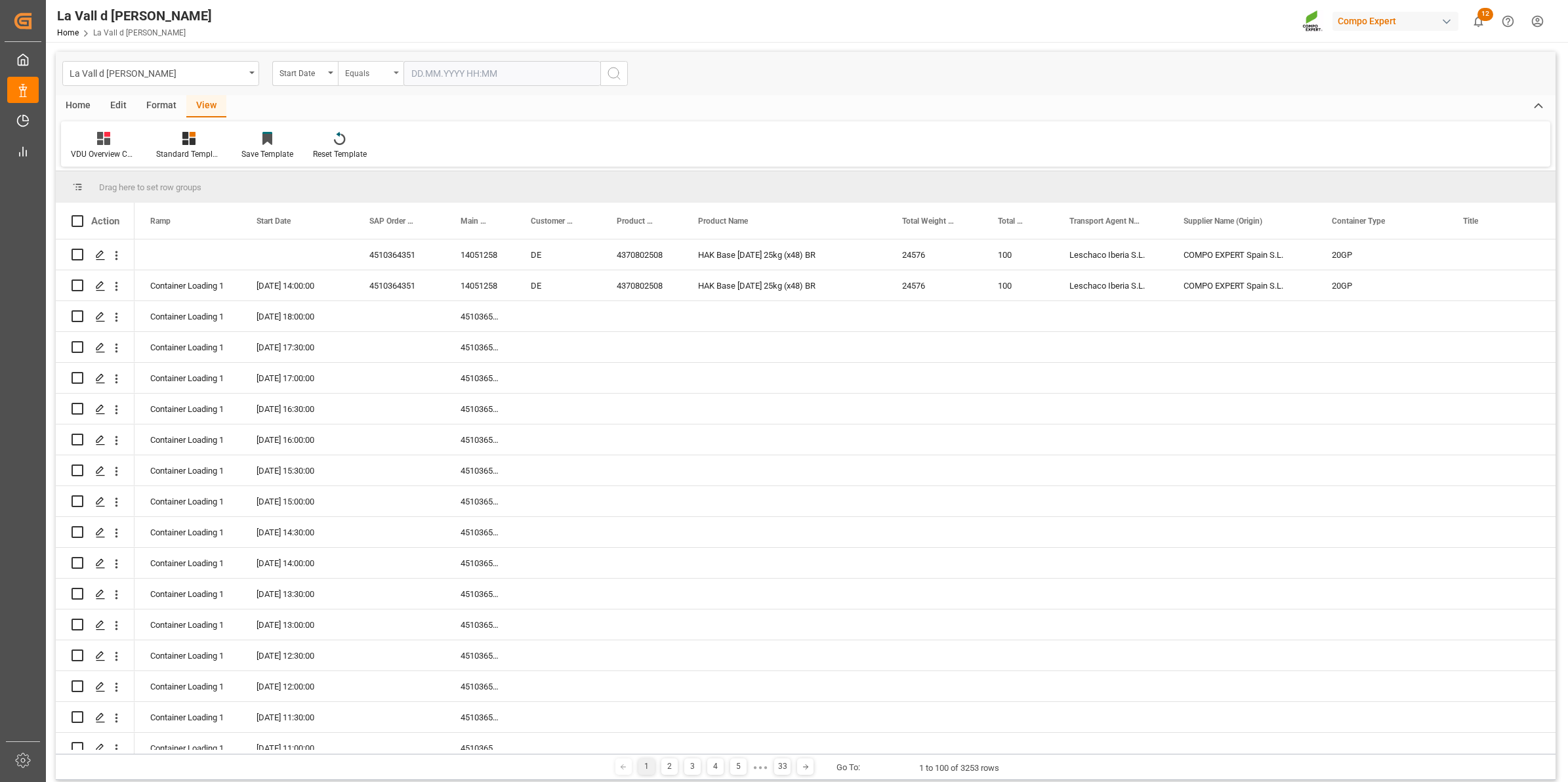
click at [361, 69] on div "Equals" at bounding box center [367, 72] width 45 height 15
click at [360, 238] on div "In range" at bounding box center [436, 244] width 195 height 28
drag, startPoint x: 438, startPoint y: 70, endPoint x: 443, endPoint y: 75, distance: 7.1
click at [438, 70] on input "text" at bounding box center [452, 73] width 99 height 25
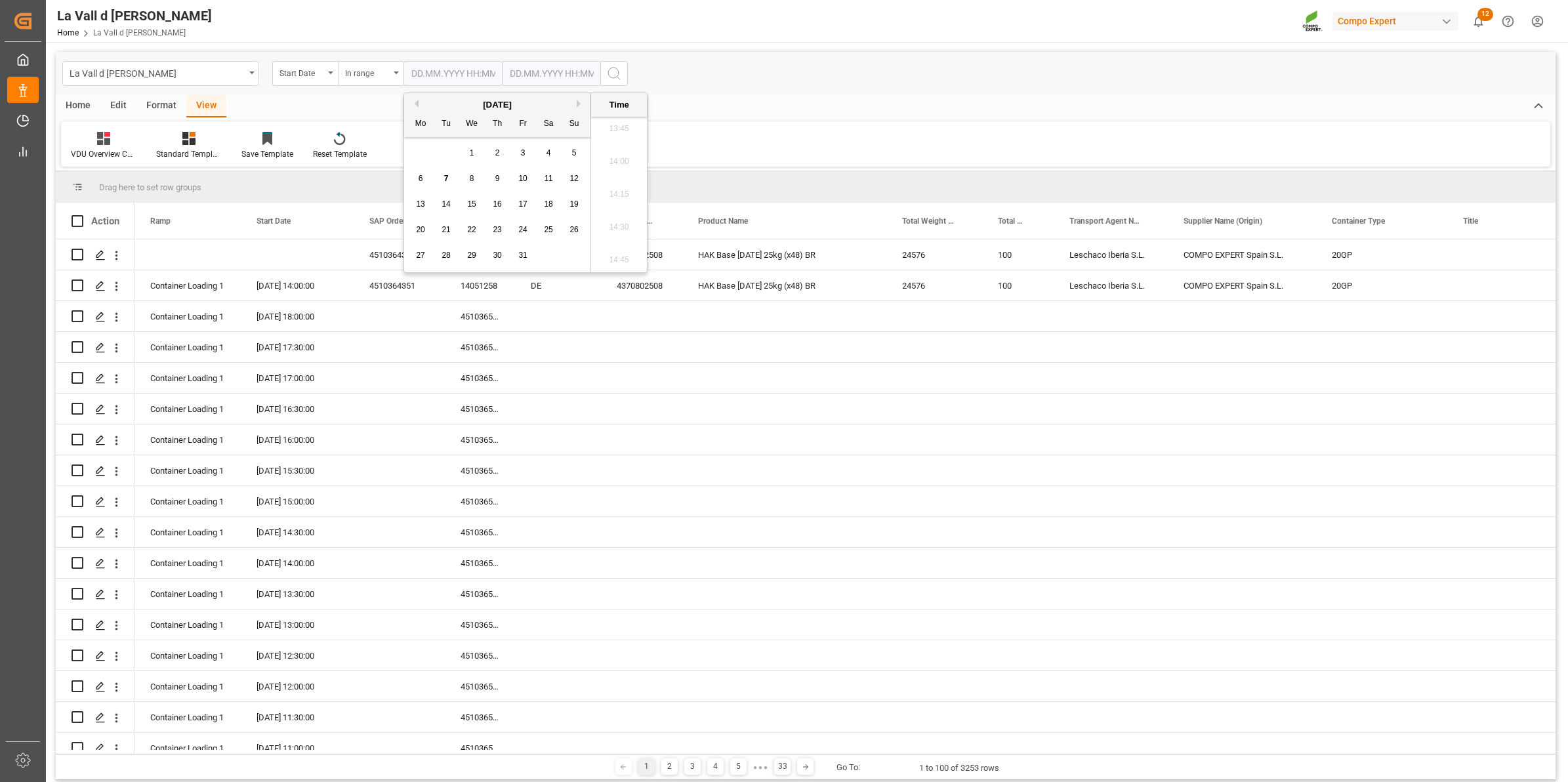
click at [423, 150] on div "29 30 1 2 3 4 5" at bounding box center [497, 153] width 179 height 26
click at [479, 179] on div "8" at bounding box center [472, 179] width 17 height 16
type input "[DATE] 00:00"
drag, startPoint x: 543, startPoint y: 72, endPoint x: 499, endPoint y: 152, distance: 91.3
click at [543, 72] on input "text" at bounding box center [551, 73] width 99 height 25
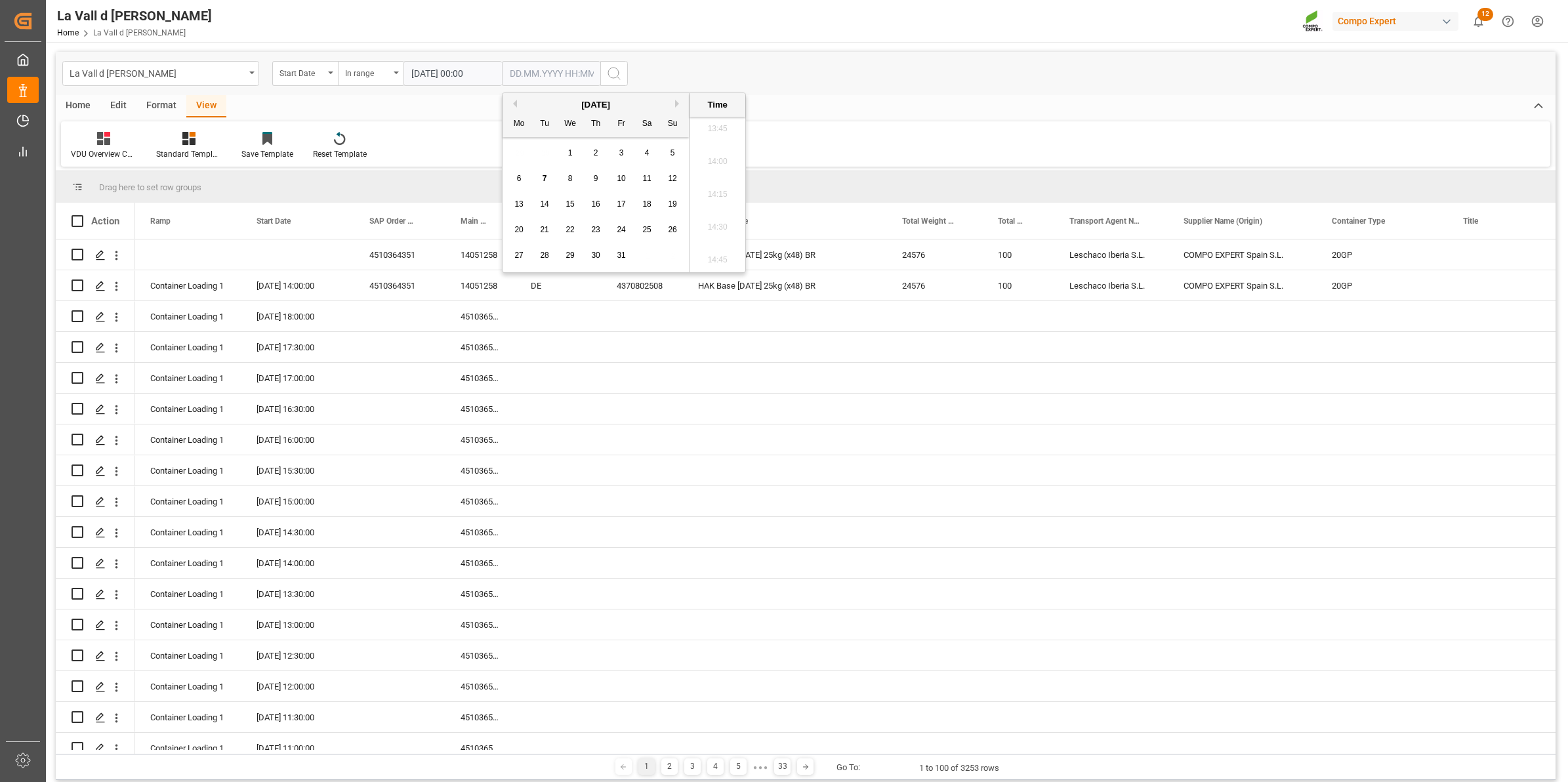
click at [530, 76] on input "text" at bounding box center [551, 73] width 99 height 25
click at [517, 156] on div "29 30 1 2 3 4 5" at bounding box center [596, 153] width 179 height 26
click at [570, 178] on span "8" at bounding box center [570, 178] width 5 height 9
type input "[DATE] 00:00"
click at [604, 74] on button "search button" at bounding box center [614, 73] width 28 height 25
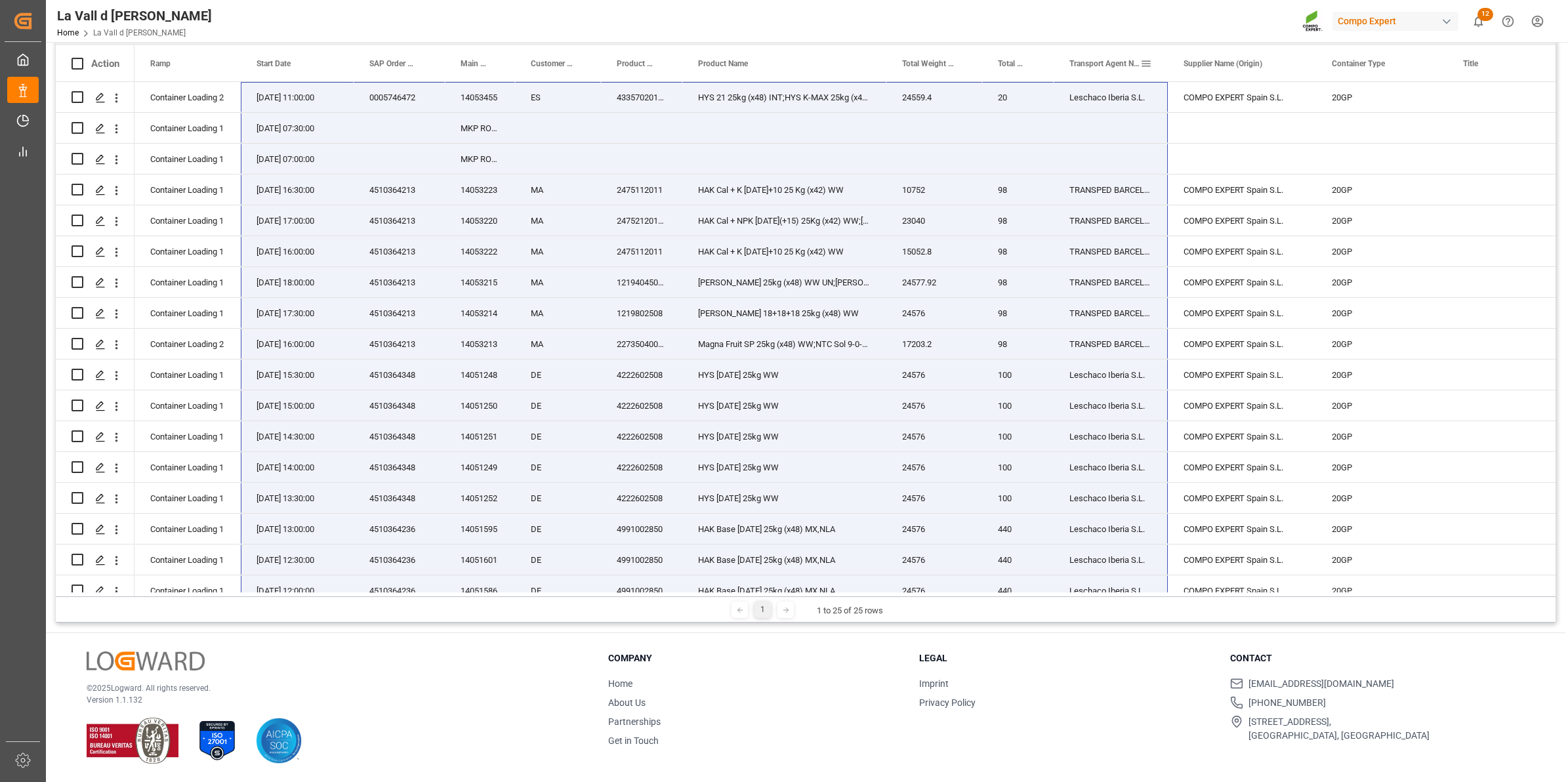
drag, startPoint x: 485, startPoint y: 572, endPoint x: 1080, endPoint y: 53, distance: 789.5
click at [1080, 53] on div "Action Ramp Start Date SAP Order Number" at bounding box center [806, 321] width 1500 height 551
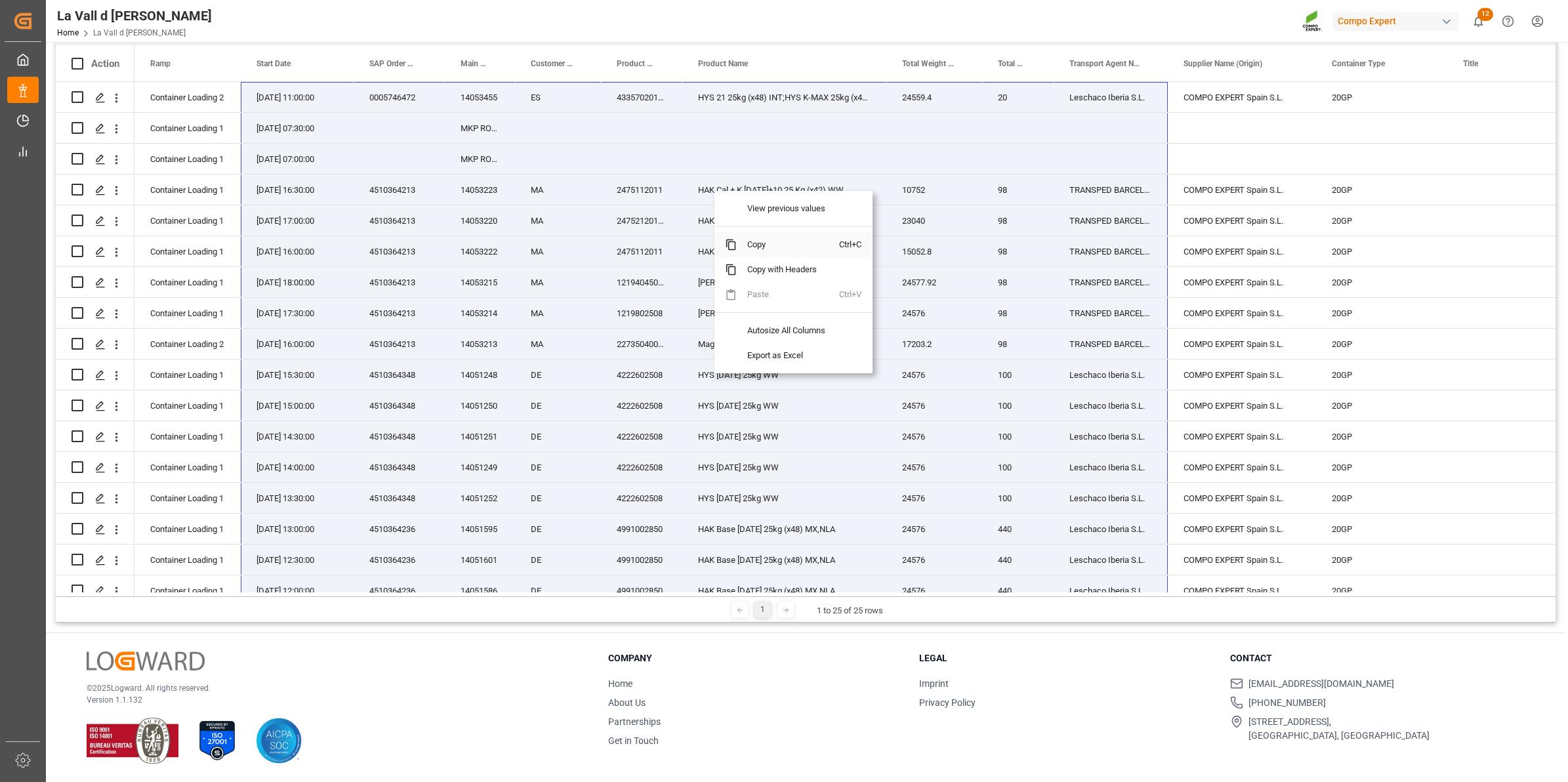
click at [762, 248] on span "Copy" at bounding box center [788, 244] width 102 height 25
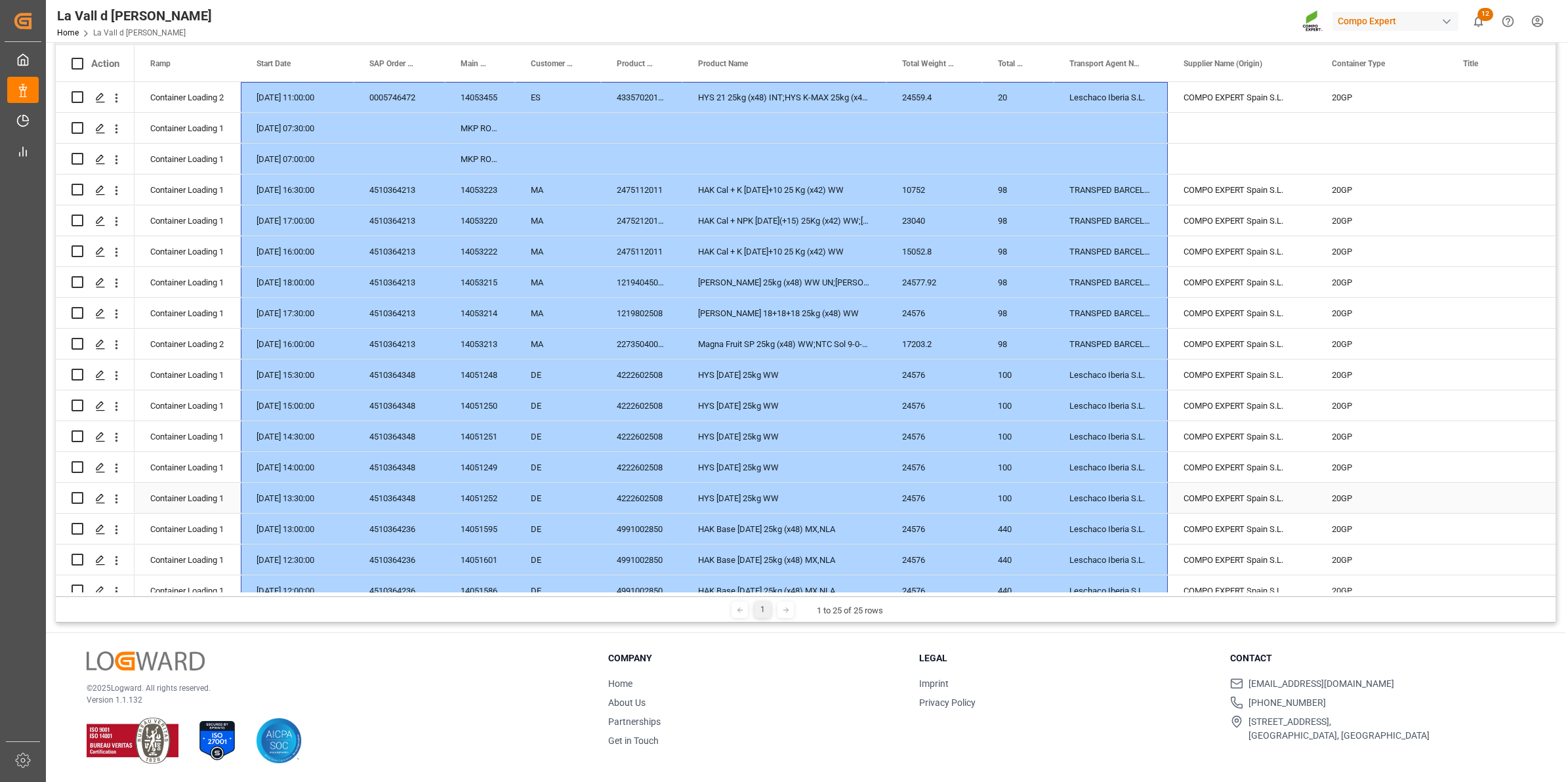
scroll to position [264, 0]
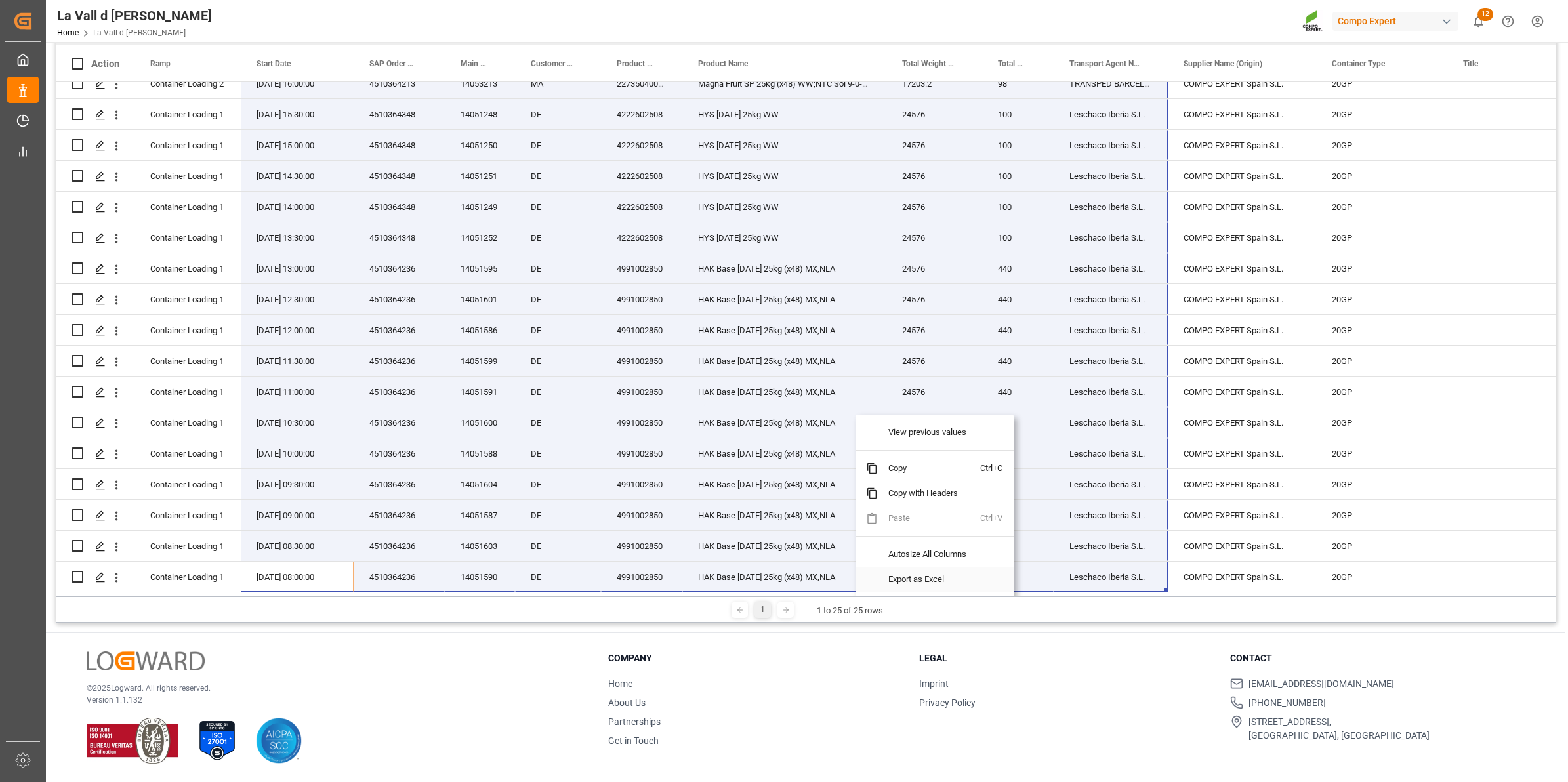
click at [938, 576] on span "Export as Excel" at bounding box center [929, 579] width 102 height 25
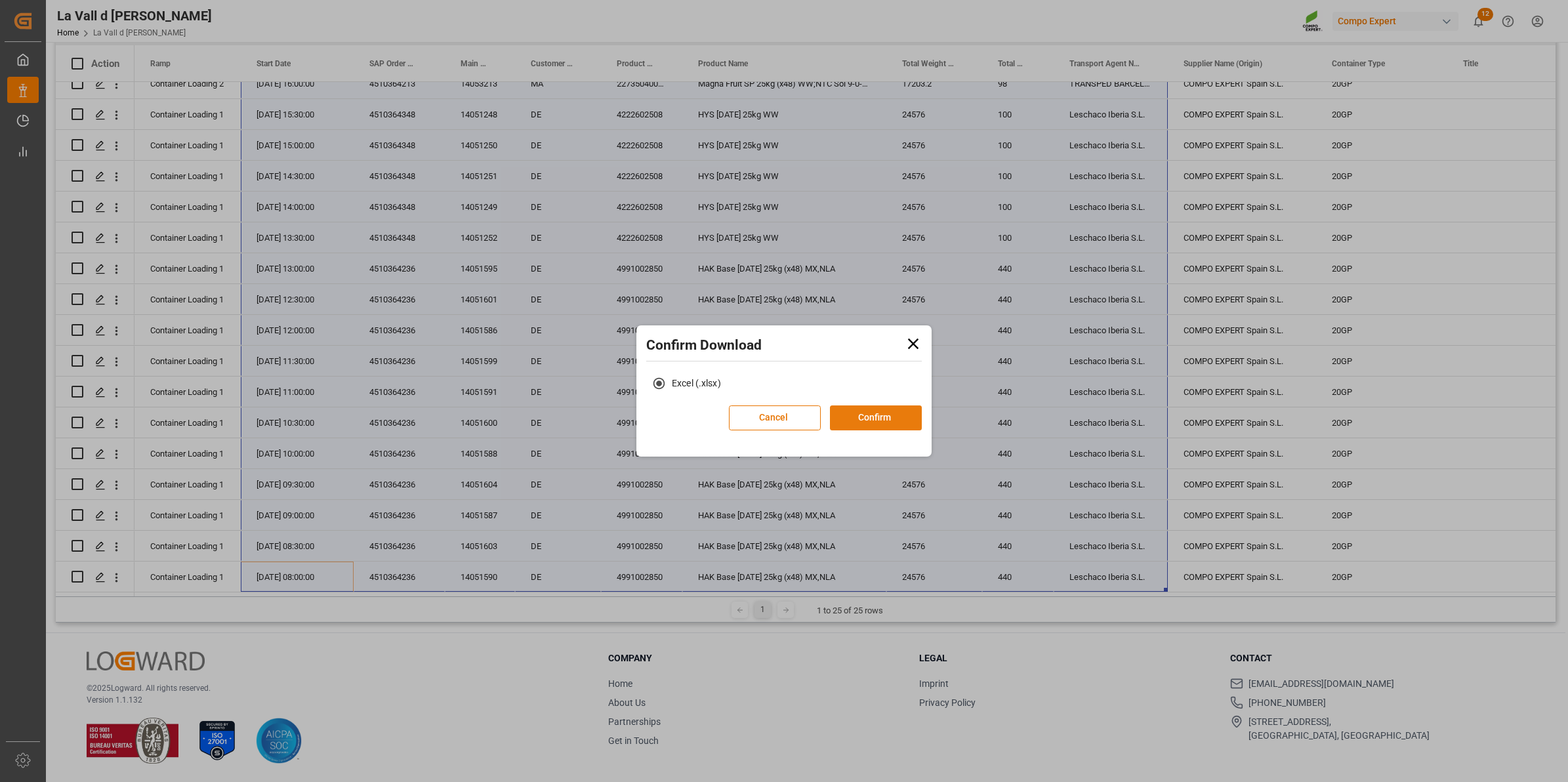
click at [890, 421] on button "Confirm" at bounding box center [875, 418] width 92 height 25
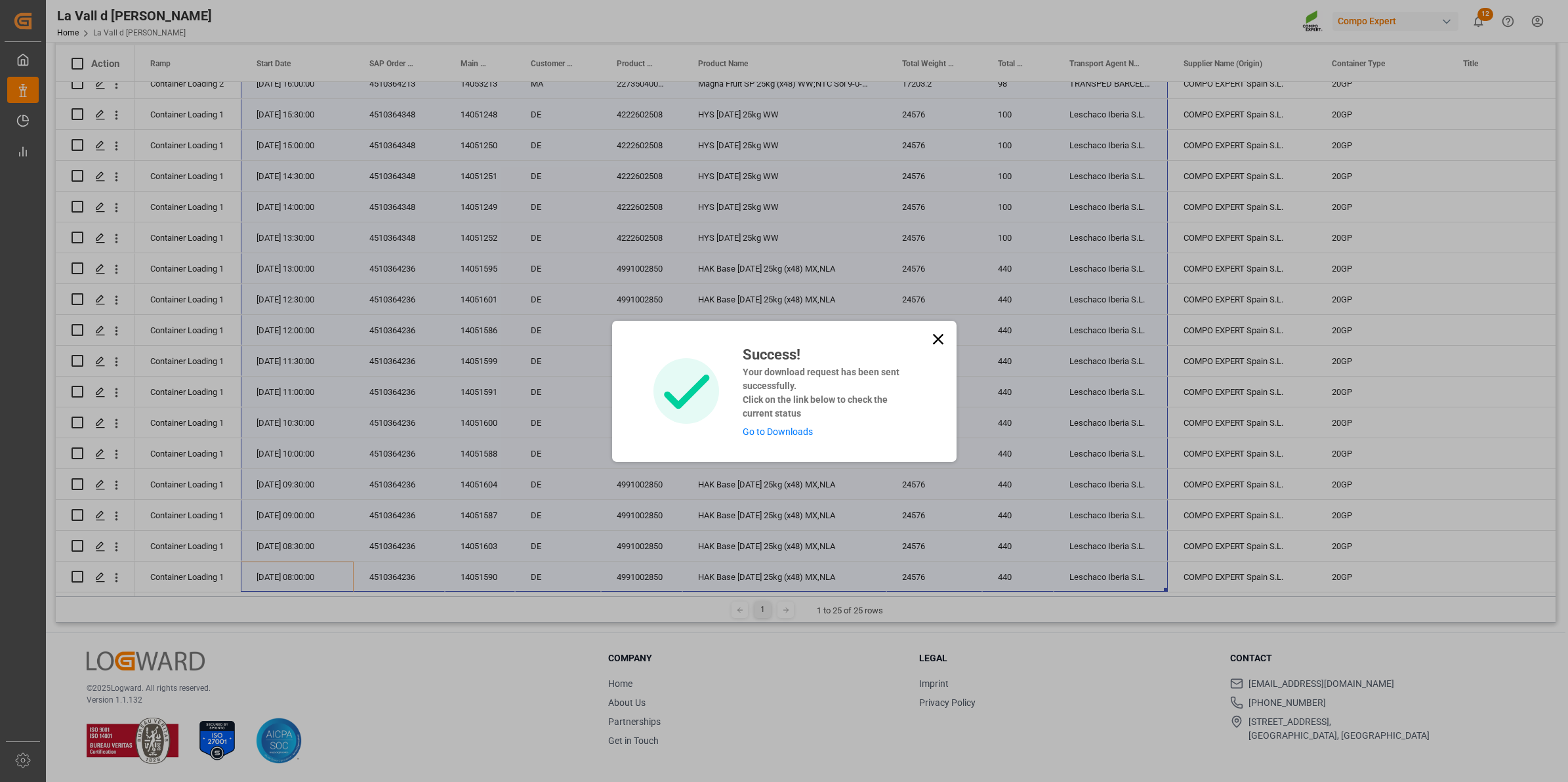
click at [782, 433] on link "Go to Downloads" at bounding box center [778, 431] width 70 height 10
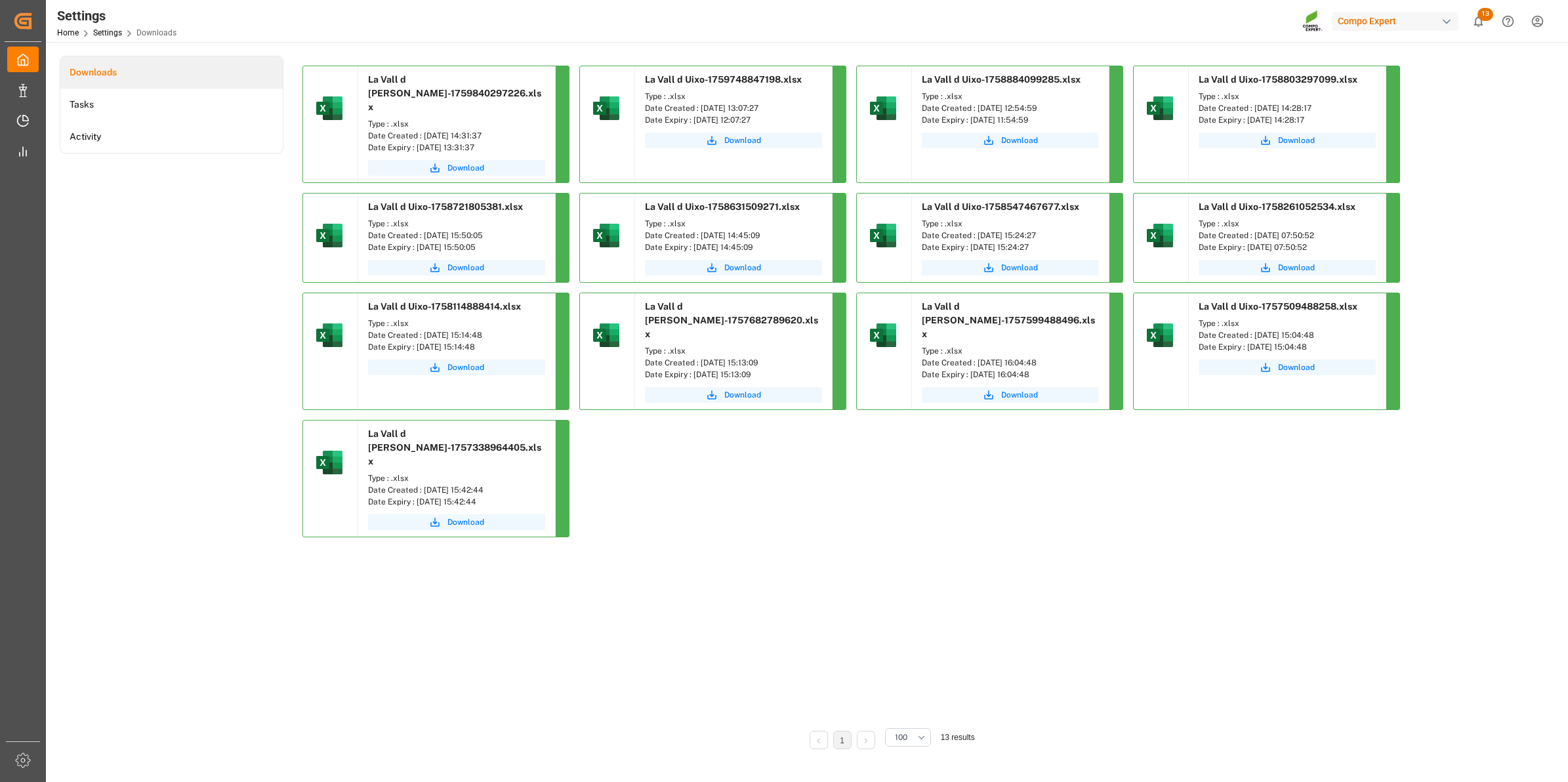
click at [133, 364] on div "Downloads Tasks Activity" at bounding box center [171, 411] width 224 height 712
click at [474, 160] on link "Download" at bounding box center [456, 168] width 177 height 16
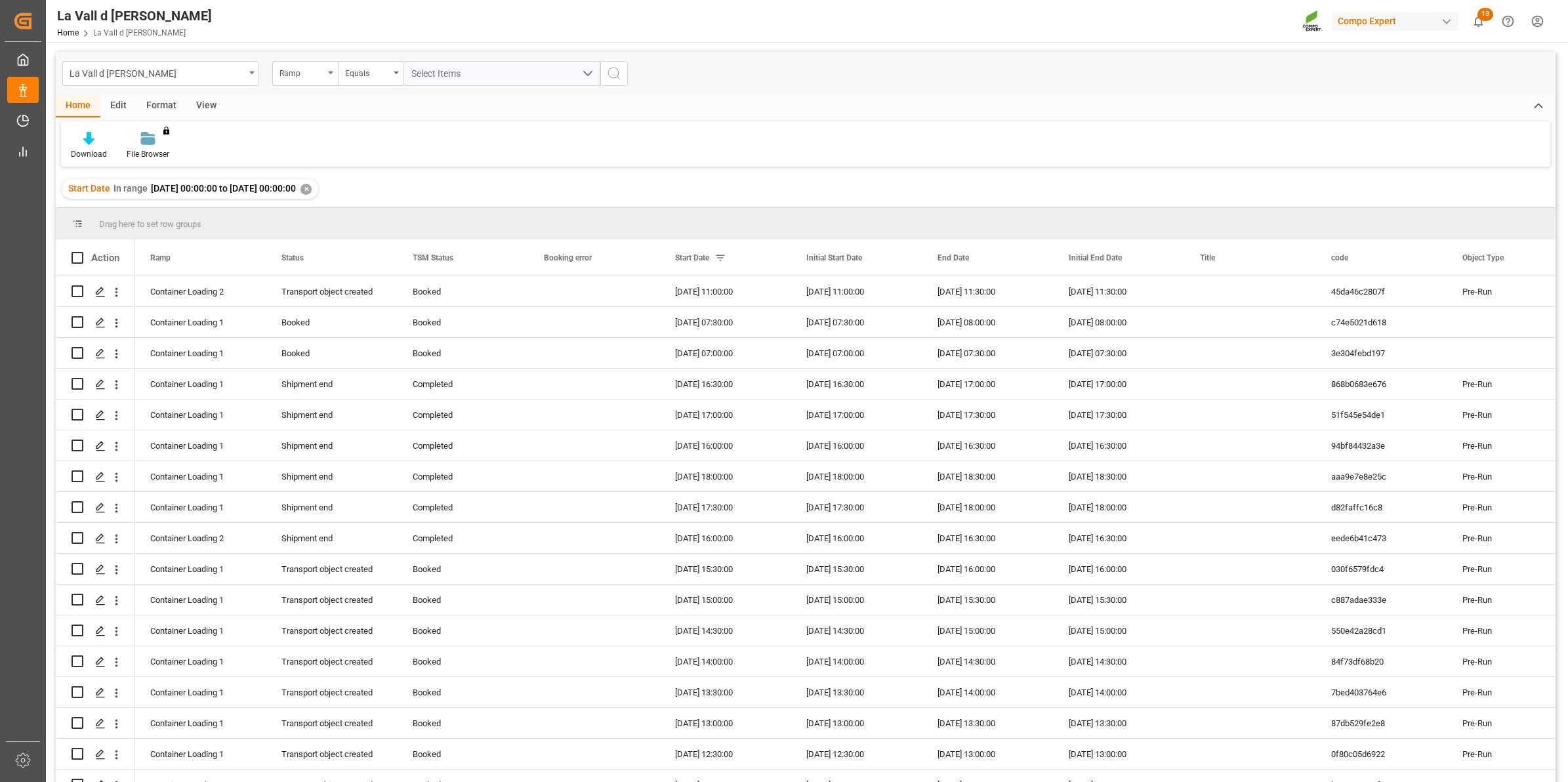
click at [311, 191] on div "✕" at bounding box center [306, 189] width 11 height 11
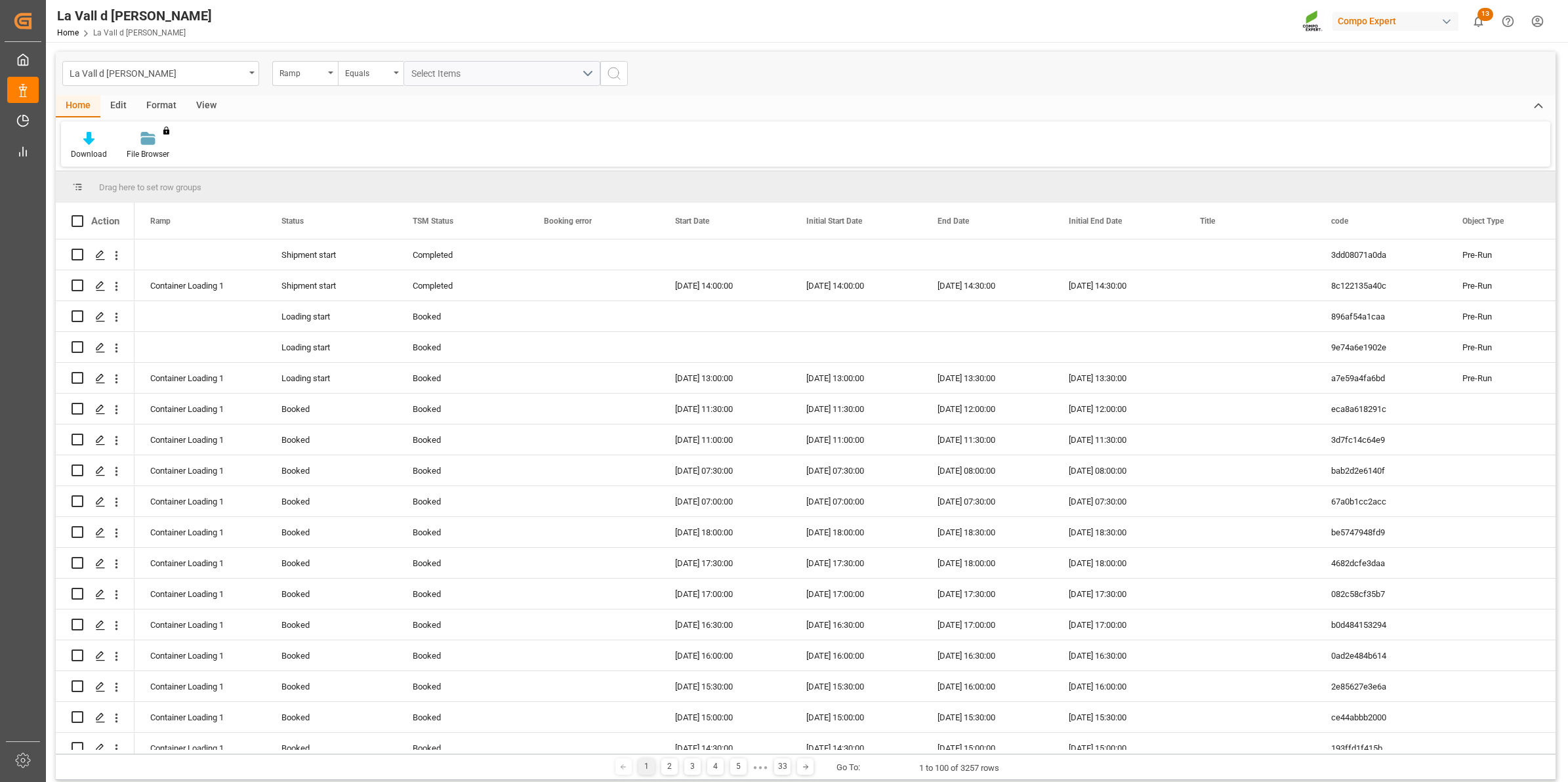
click at [198, 113] on div "View" at bounding box center [206, 106] width 40 height 22
click at [159, 139] on div at bounding box center [148, 138] width 66 height 14
click at [155, 175] on div "VDU Overview Carretileros" at bounding box center [184, 185] width 128 height 27
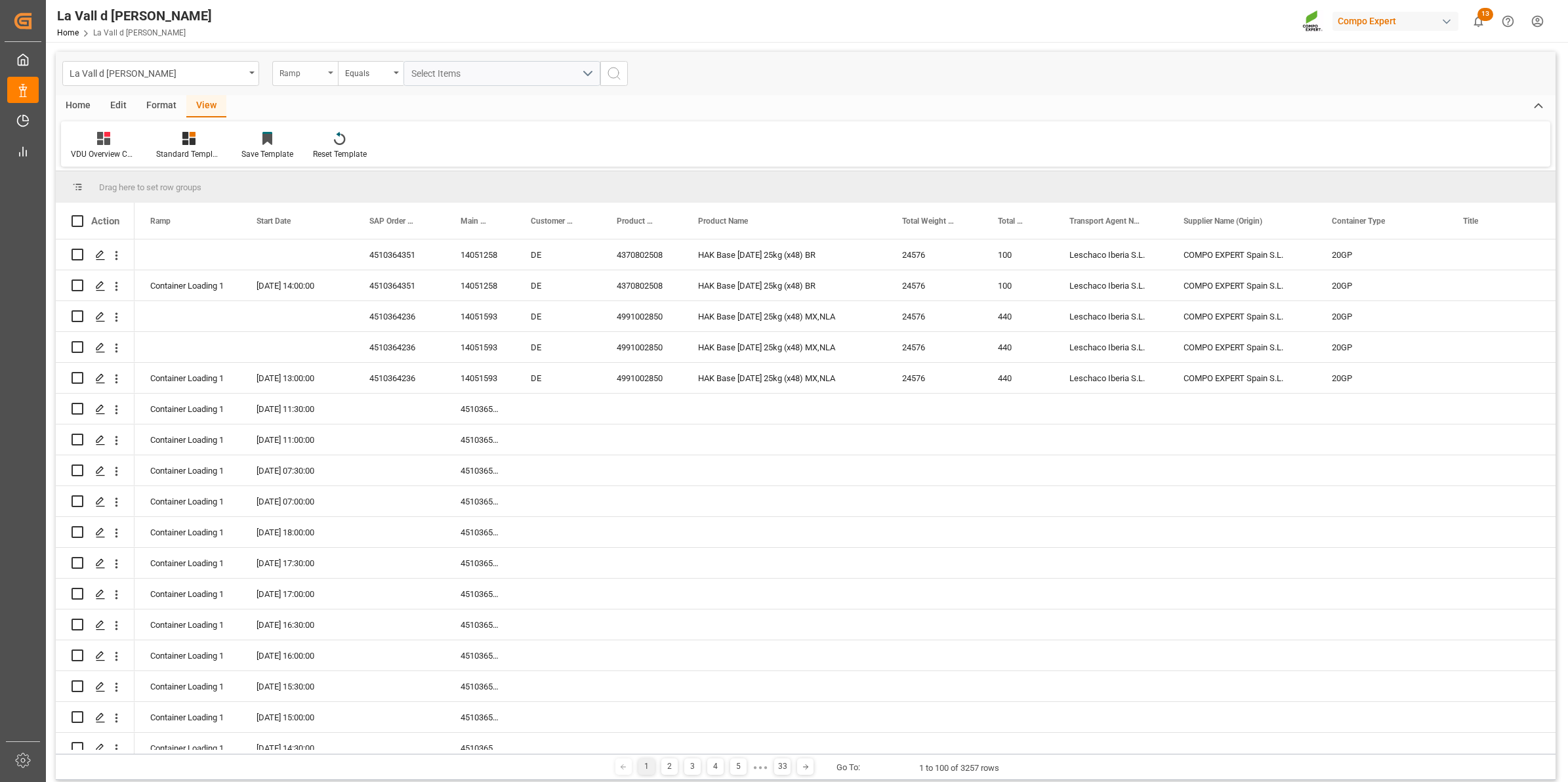
click at [307, 77] on div "Ramp" at bounding box center [302, 72] width 45 height 15
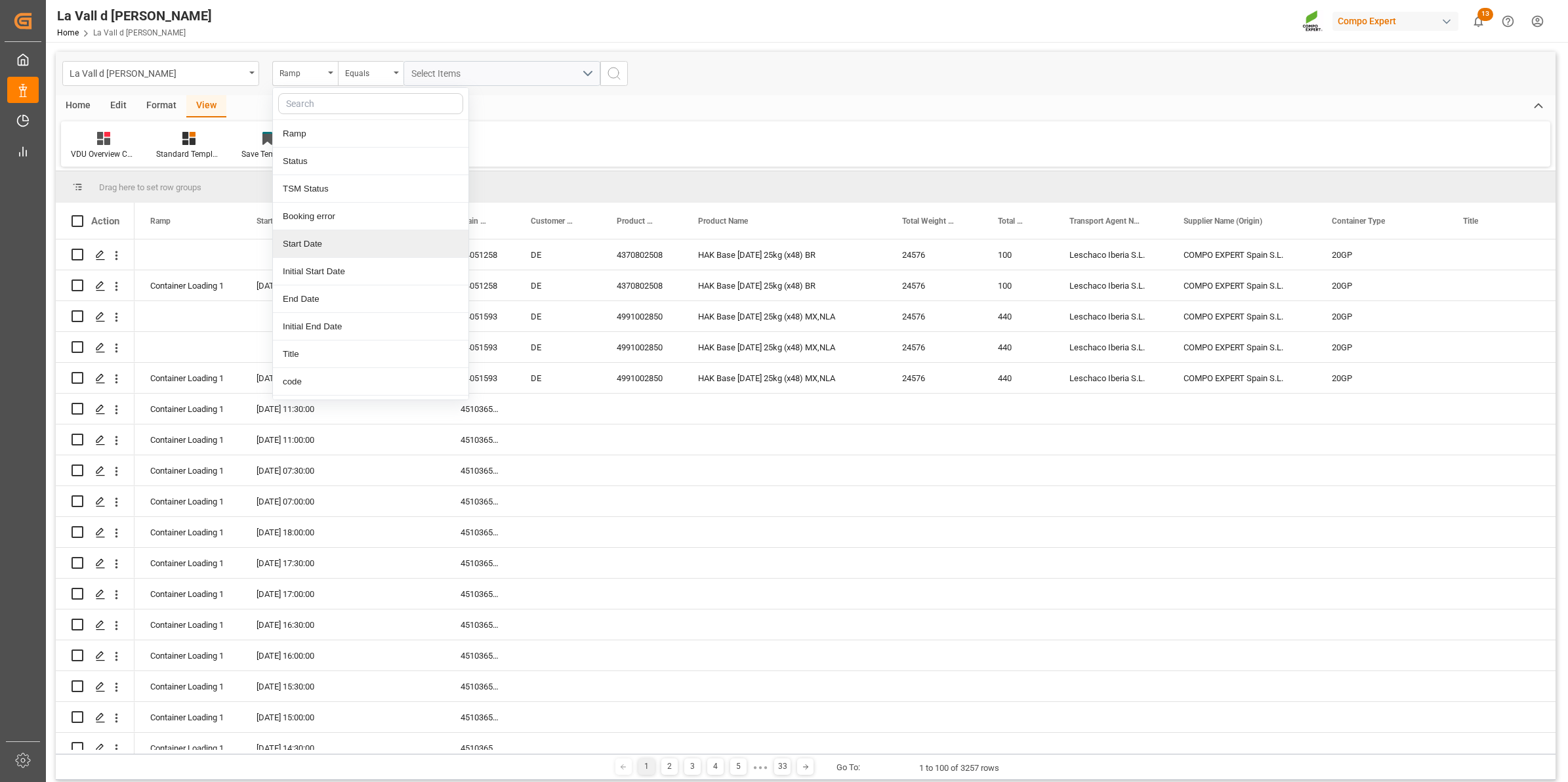
click at [343, 244] on div "Start Date" at bounding box center [370, 244] width 195 height 28
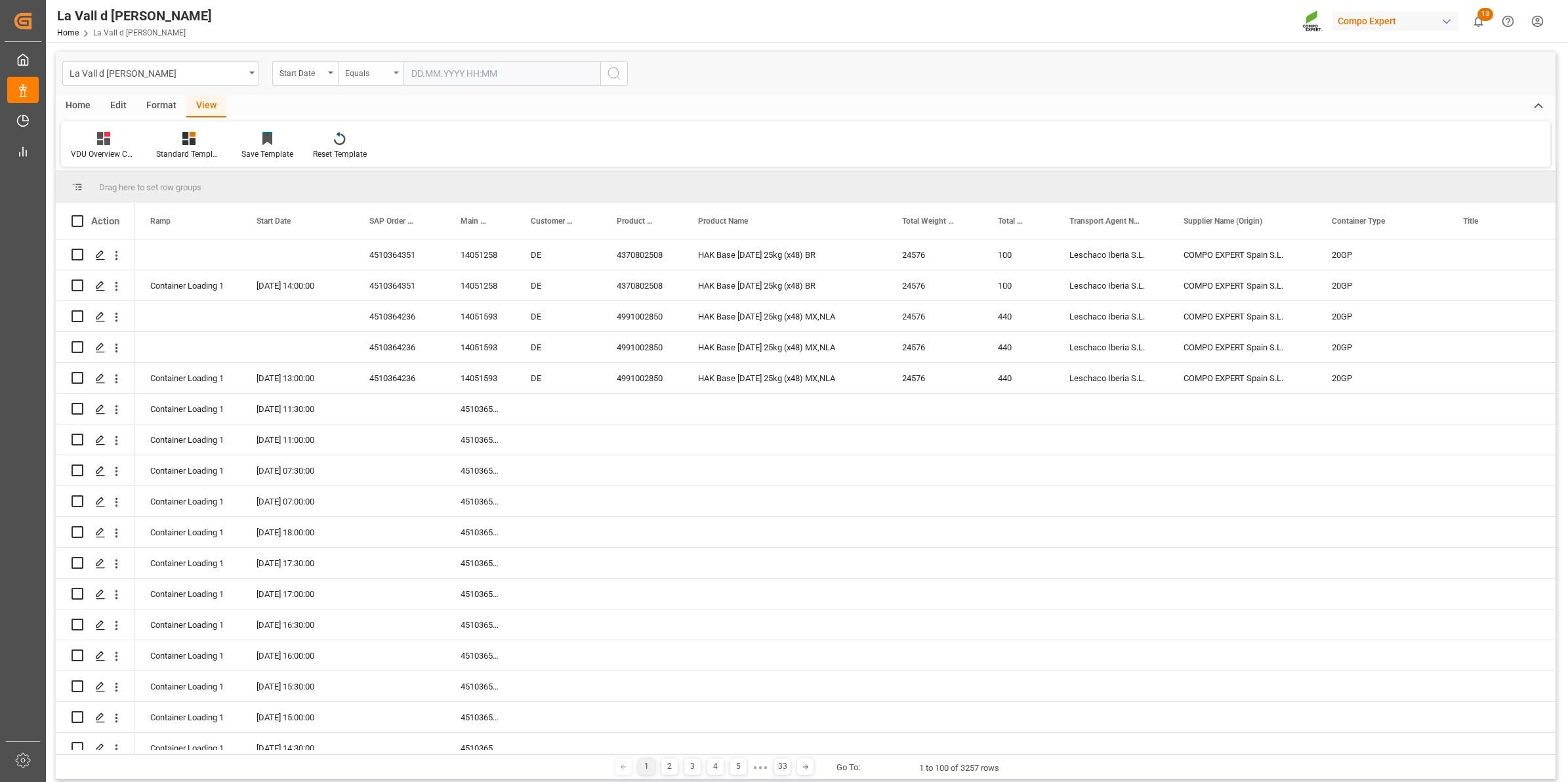
click at [380, 74] on div "Equals" at bounding box center [367, 72] width 45 height 15
click at [398, 251] on div "In range" at bounding box center [436, 244] width 195 height 28
click at [453, 63] on input "text" at bounding box center [452, 73] width 99 height 25
click at [445, 204] on span "14" at bounding box center [446, 204] width 8 height 9
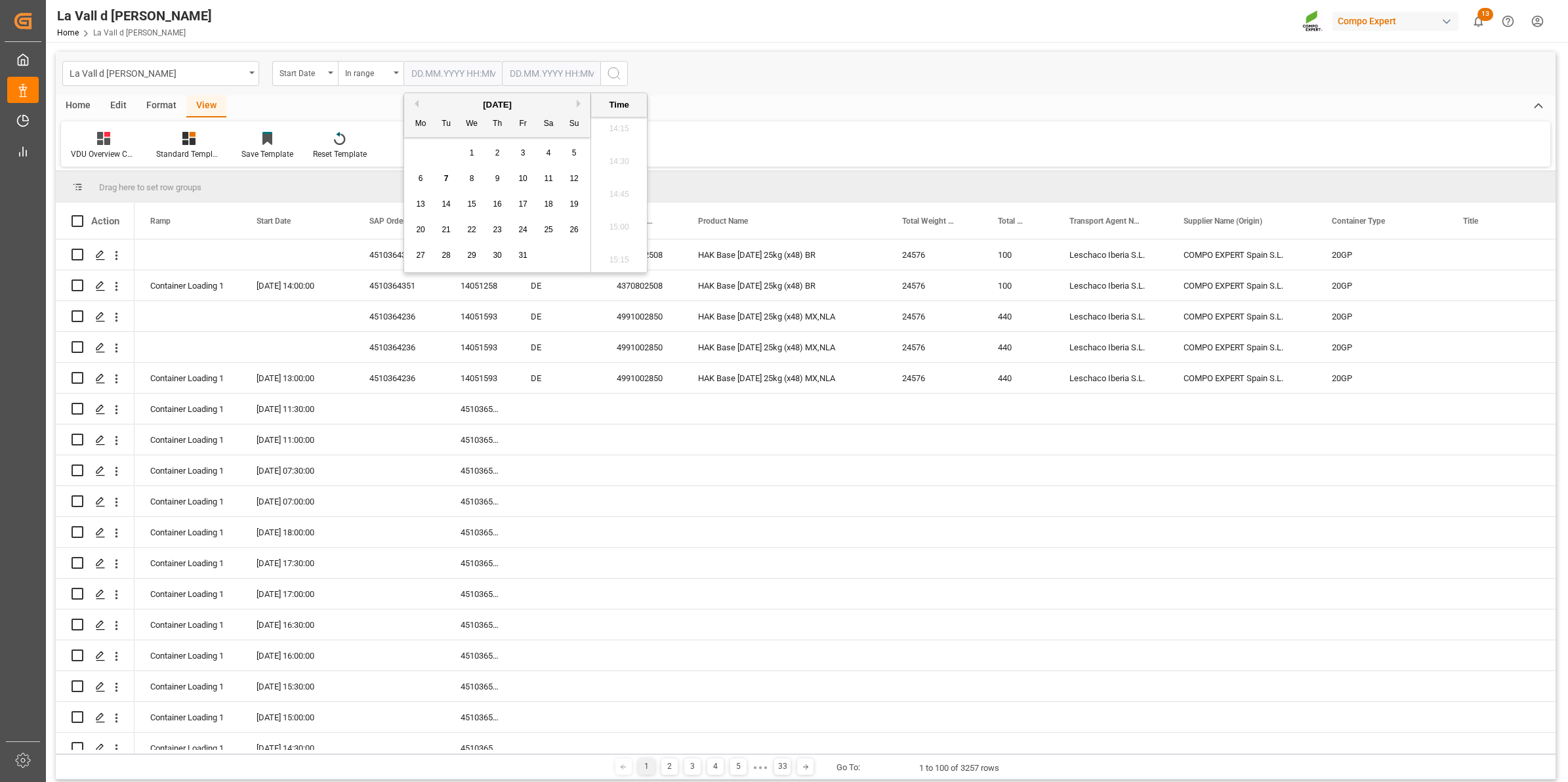
type input "[DATE] 00:00"
click at [552, 76] on input "text" at bounding box center [551, 73] width 99 height 25
click at [545, 204] on span "14" at bounding box center [544, 204] width 8 height 9
type input "[DATE] 00:00"
click at [618, 72] on circle "search button" at bounding box center [613, 72] width 10 height 10
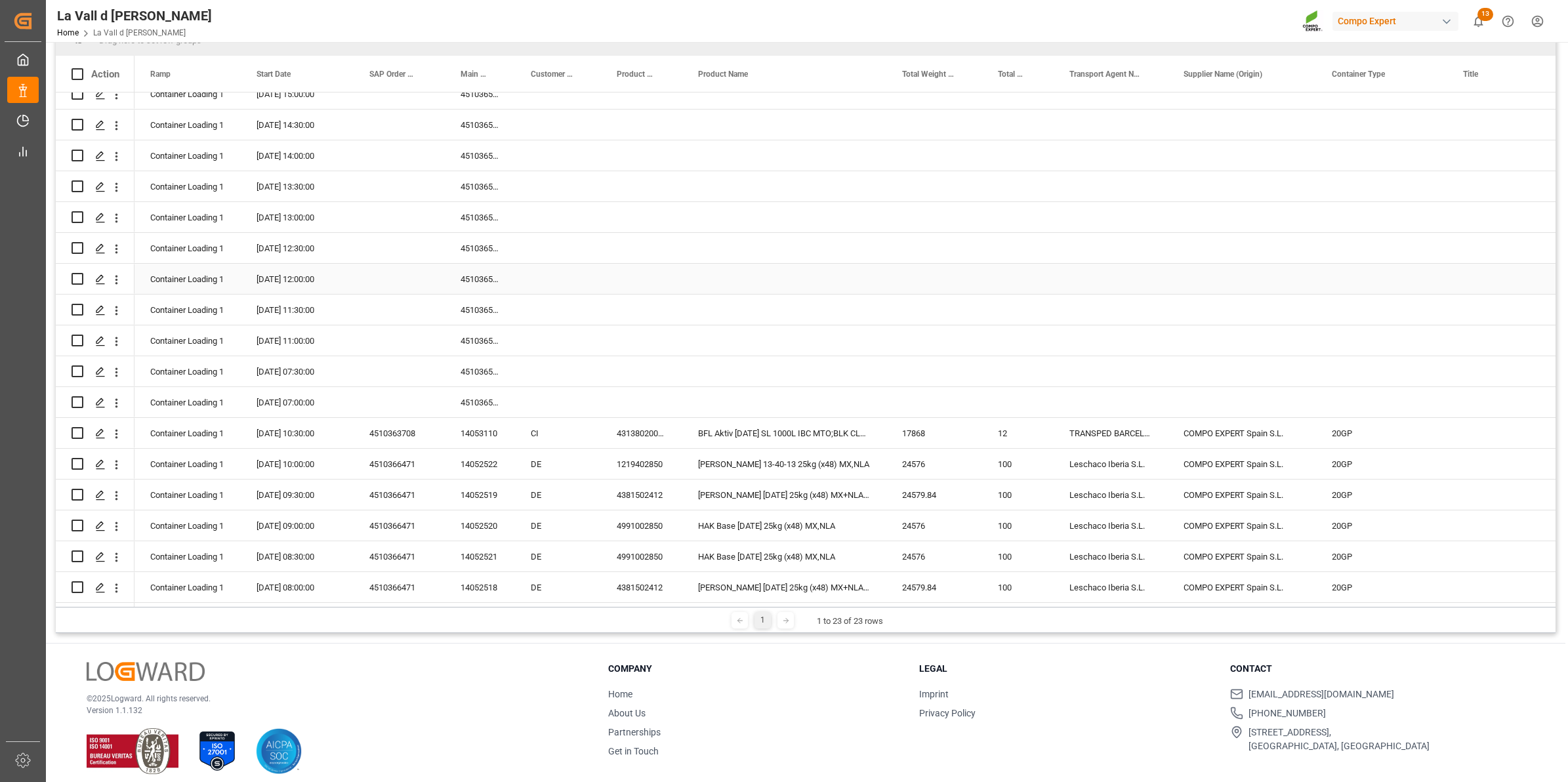
scroll to position [194, 0]
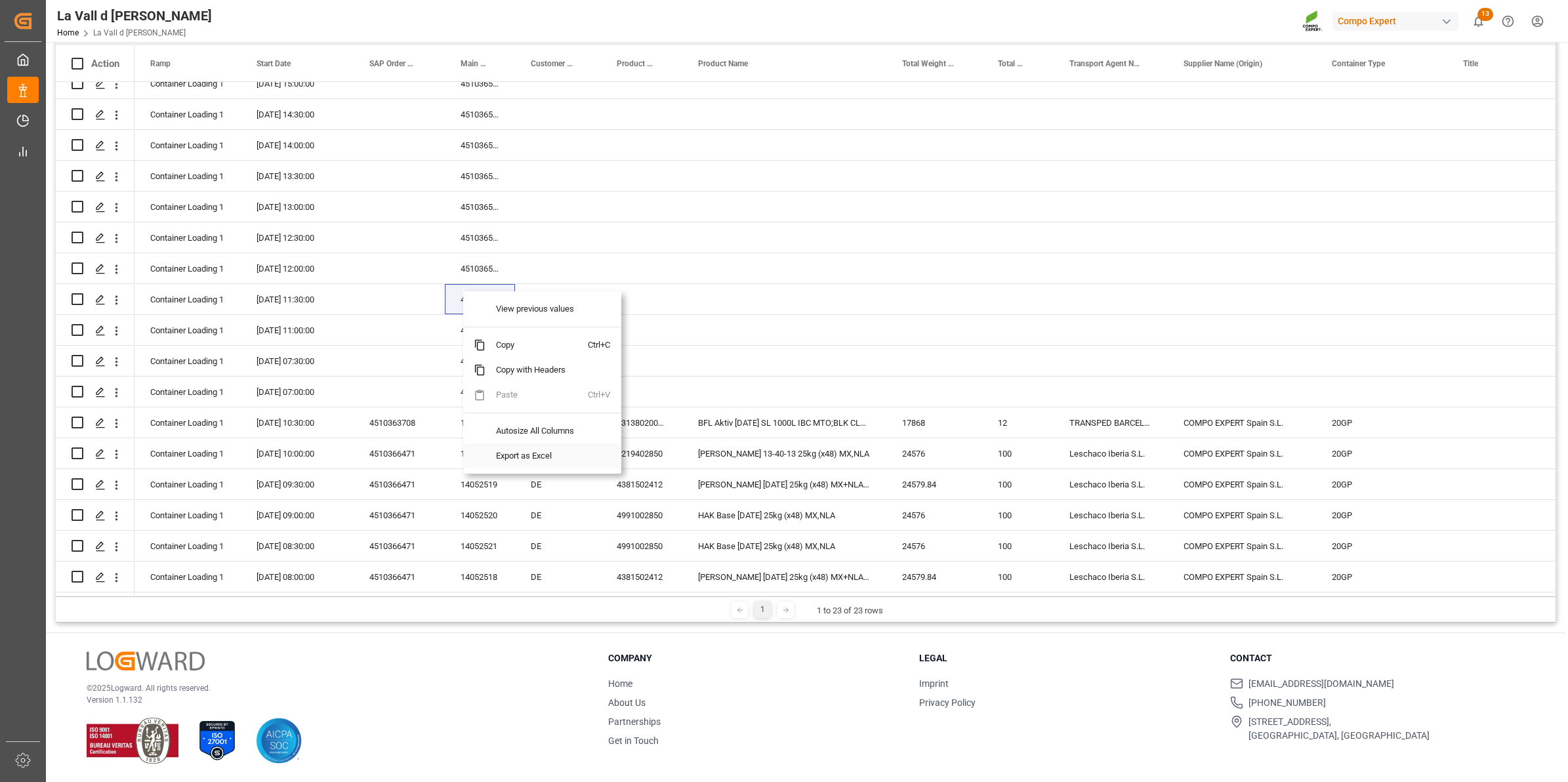
click at [554, 451] on span "Export as Excel" at bounding box center [536, 456] width 102 height 25
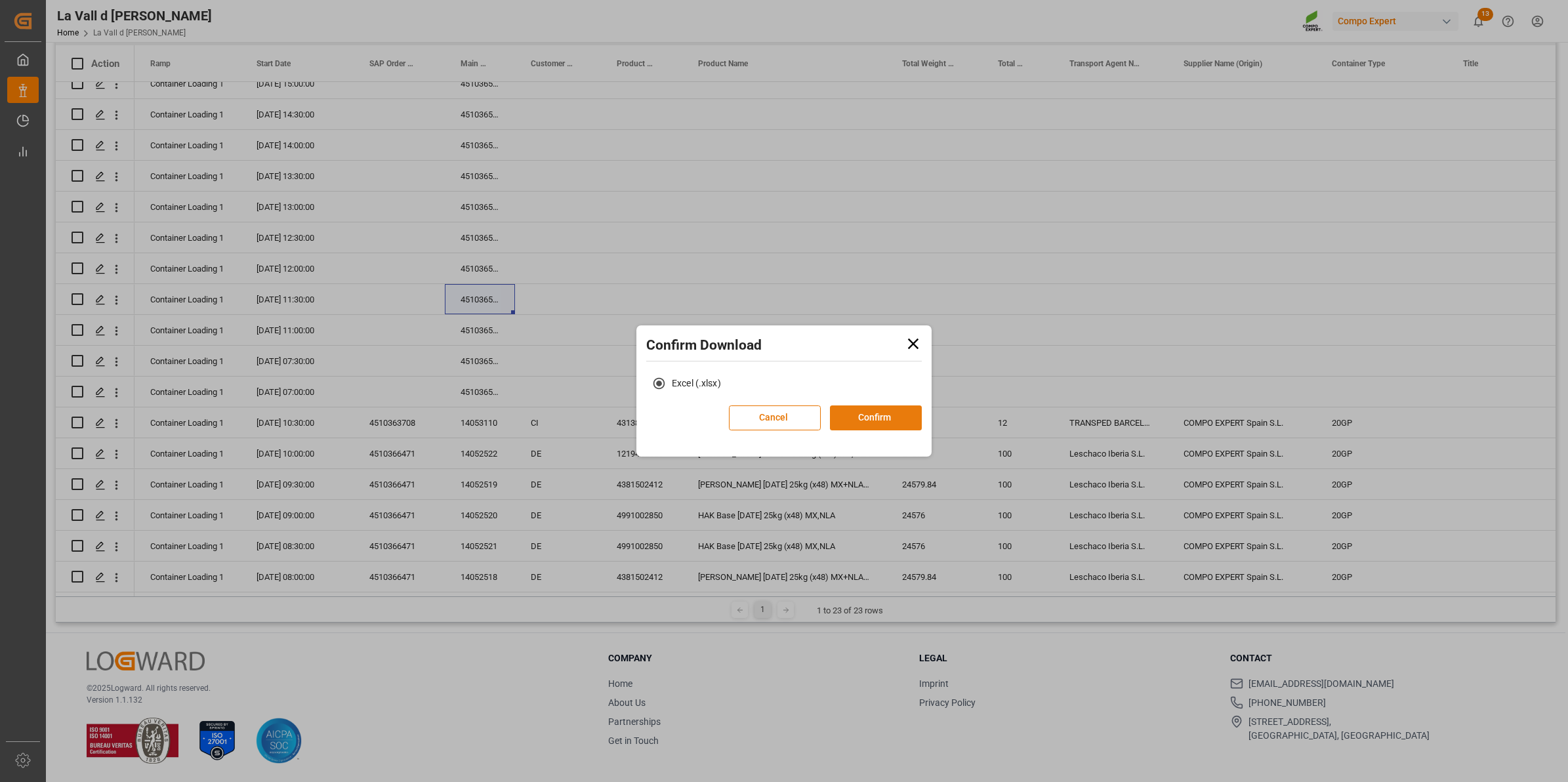
click at [900, 414] on button "Confirm" at bounding box center [875, 418] width 92 height 25
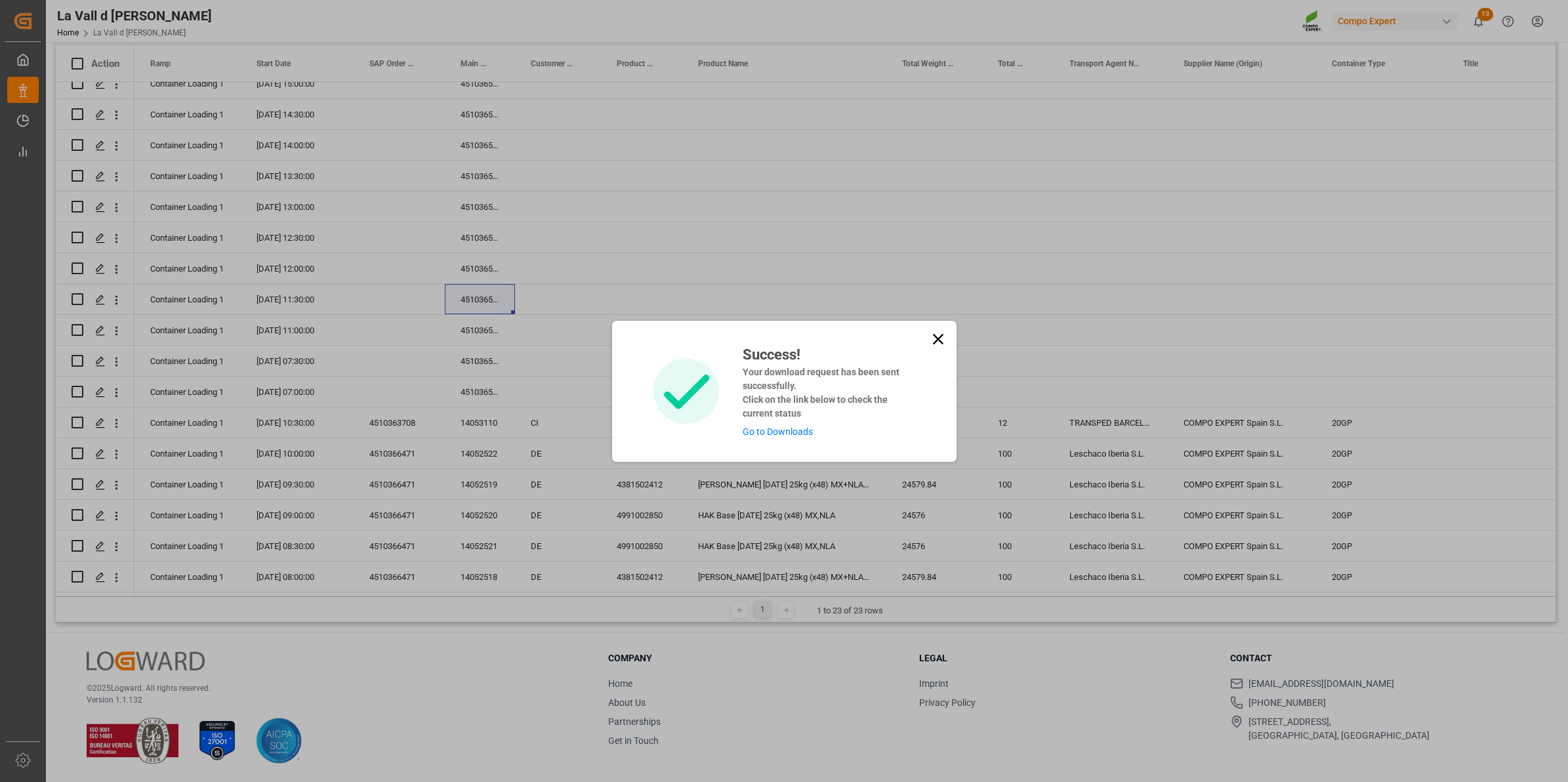
click at [802, 428] on link "Go to Downloads" at bounding box center [778, 431] width 70 height 10
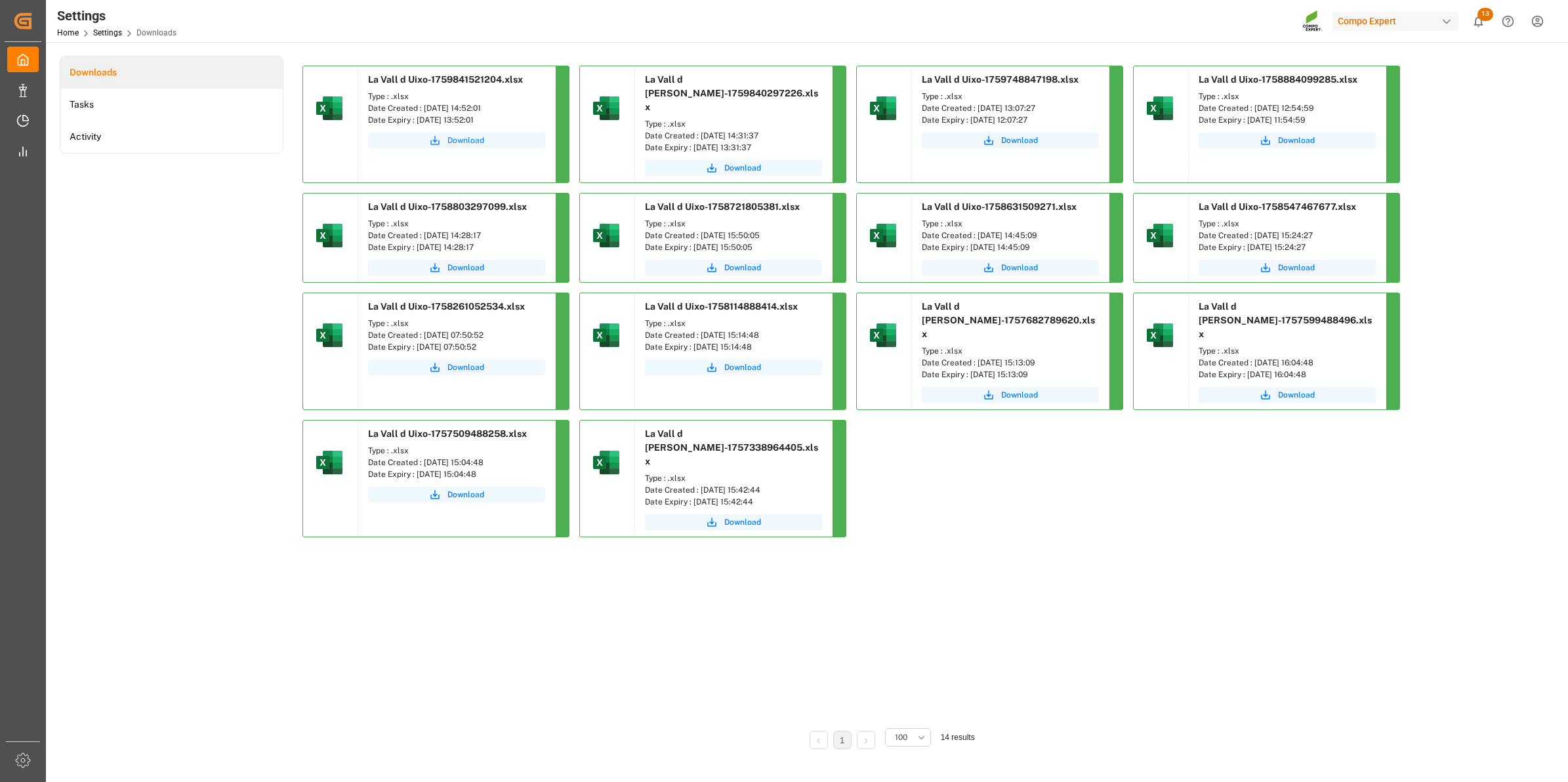
click at [416, 137] on button "Download" at bounding box center [456, 140] width 177 height 16
click at [950, 589] on div "La Vall d Uixo-1759841521204.xlsx Type : .xlsx Date Created : [DATE] 14:52:01 D…" at bounding box center [889, 391] width 1174 height 651
